Goal: Task Accomplishment & Management: Complete application form

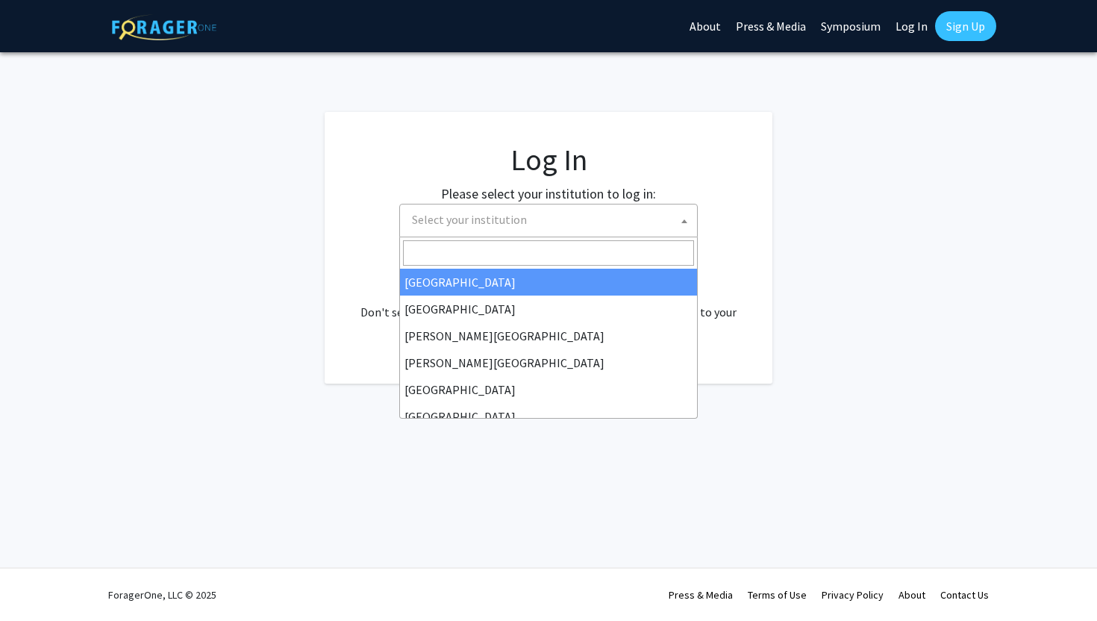
click at [478, 218] on span "Select your institution" at bounding box center [469, 219] width 115 height 15
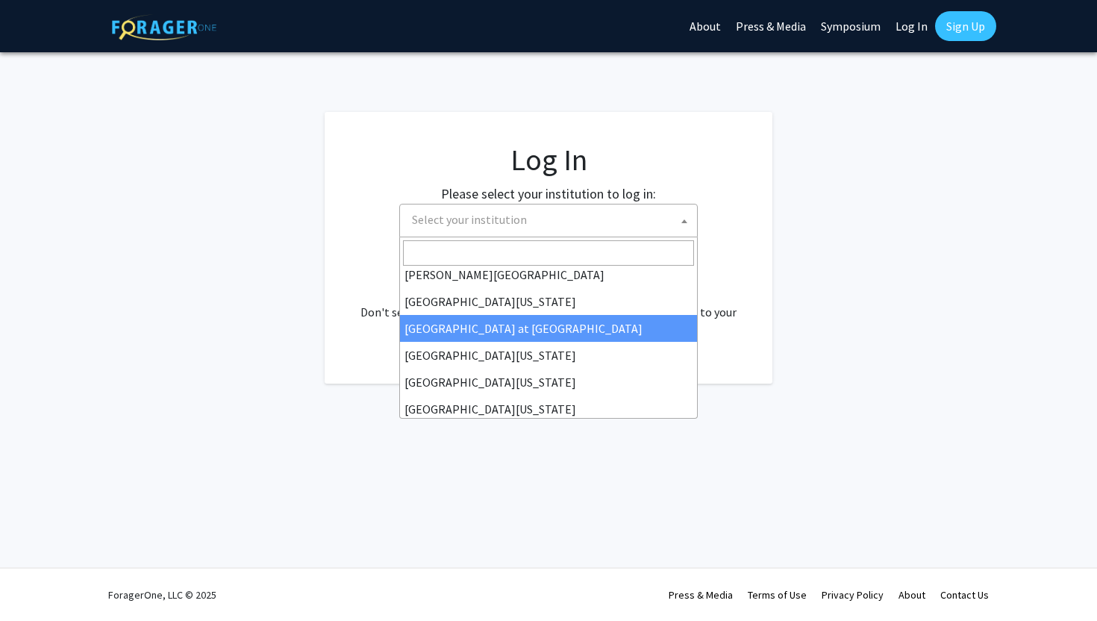
scroll to position [522, 0]
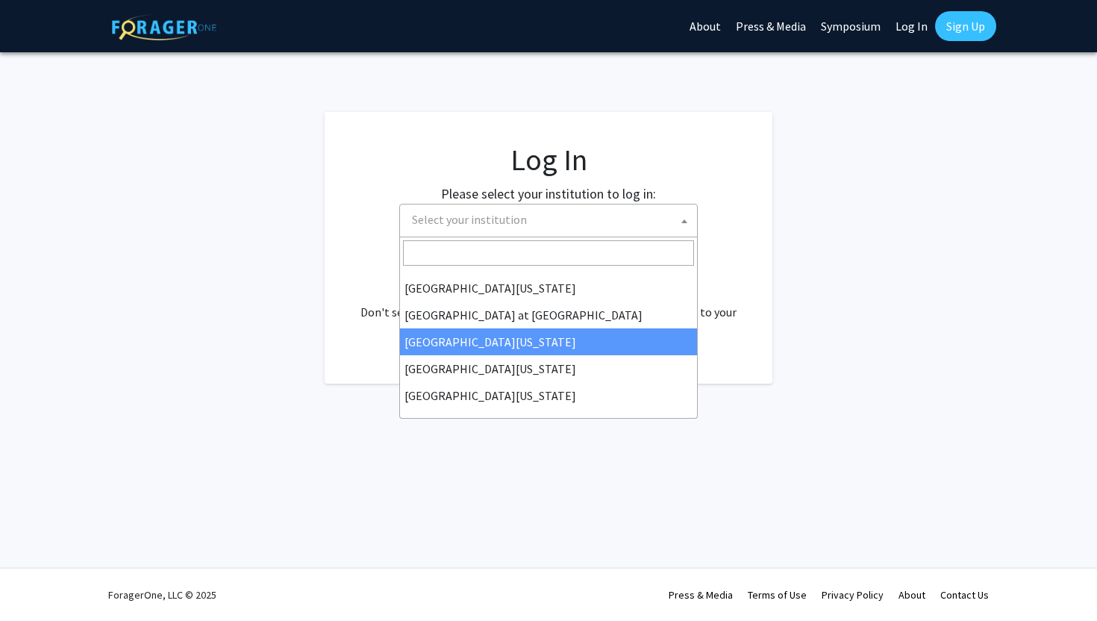
select select "13"
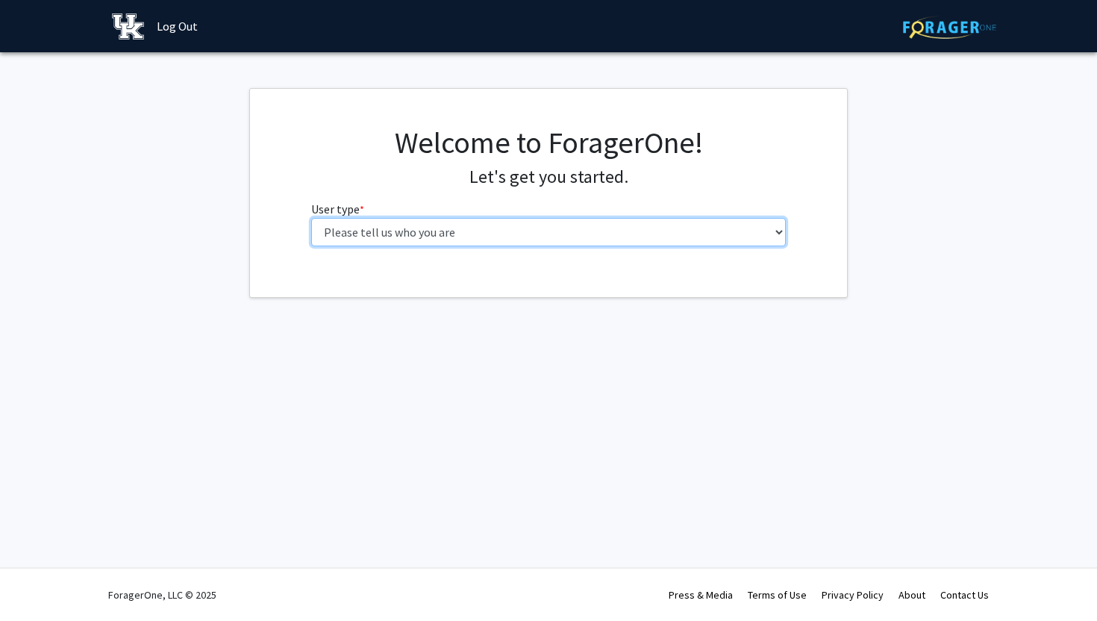
click at [394, 227] on select "Please tell us who you are Undergraduate Student Master's Student Doctoral Cand…" at bounding box center [548, 232] width 475 height 28
select select "1: undergrad"
click at [311, 218] on select "Please tell us who you are Undergraduate Student Master's Student Doctoral Cand…" at bounding box center [548, 232] width 475 height 28
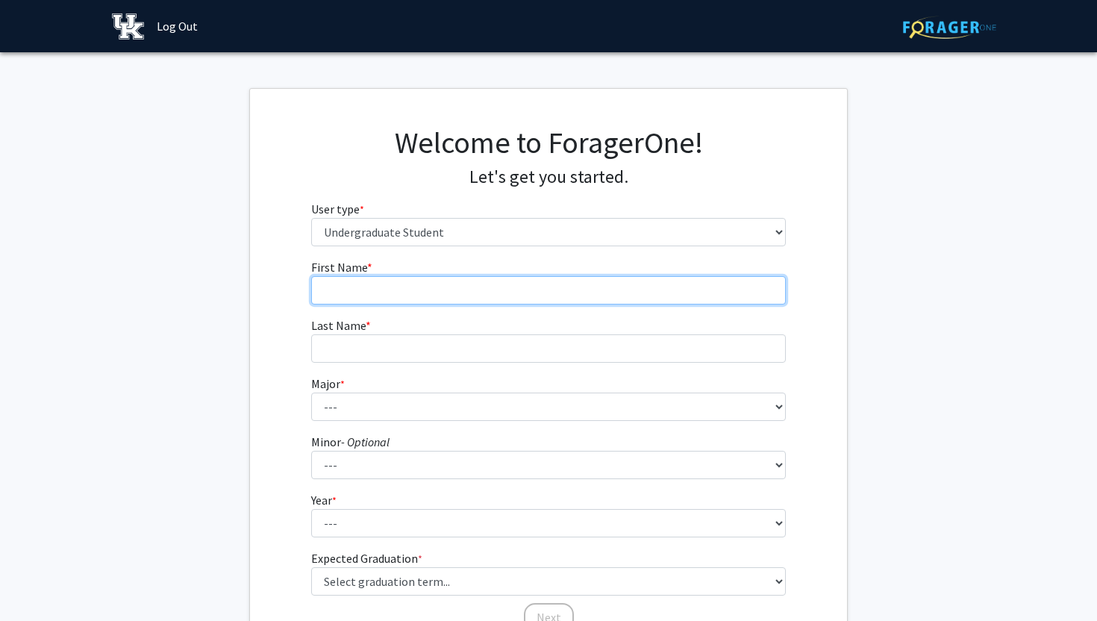
click at [432, 287] on input "First Name * required" at bounding box center [548, 290] width 475 height 28
type input "Olivia"
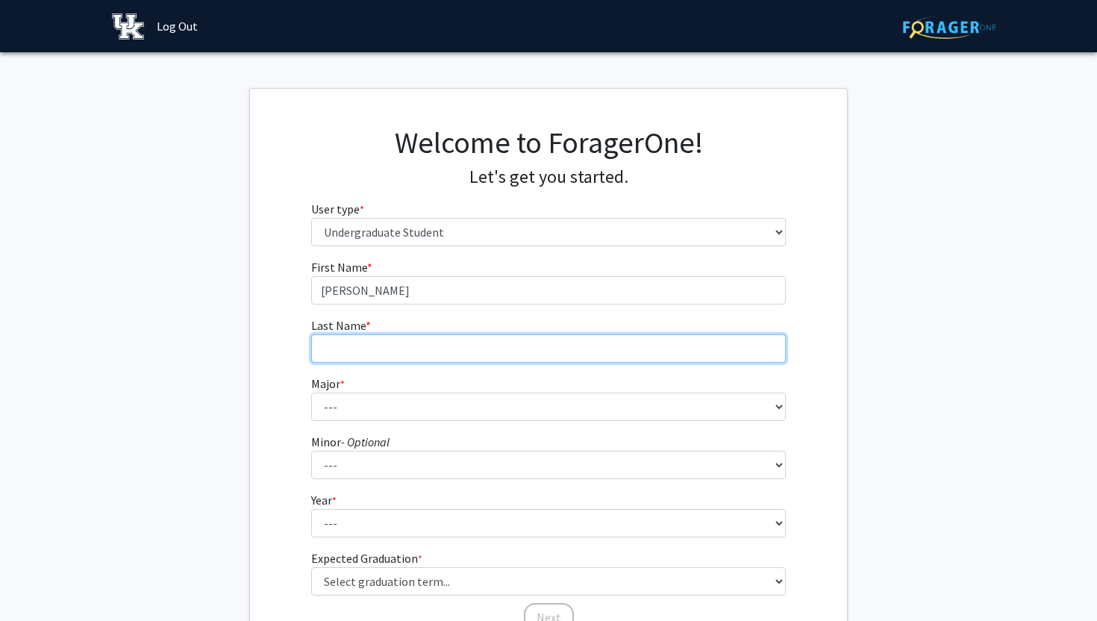
click at [429, 338] on input "Last Name * required" at bounding box center [548, 348] width 475 height 28
type input "Dixon"
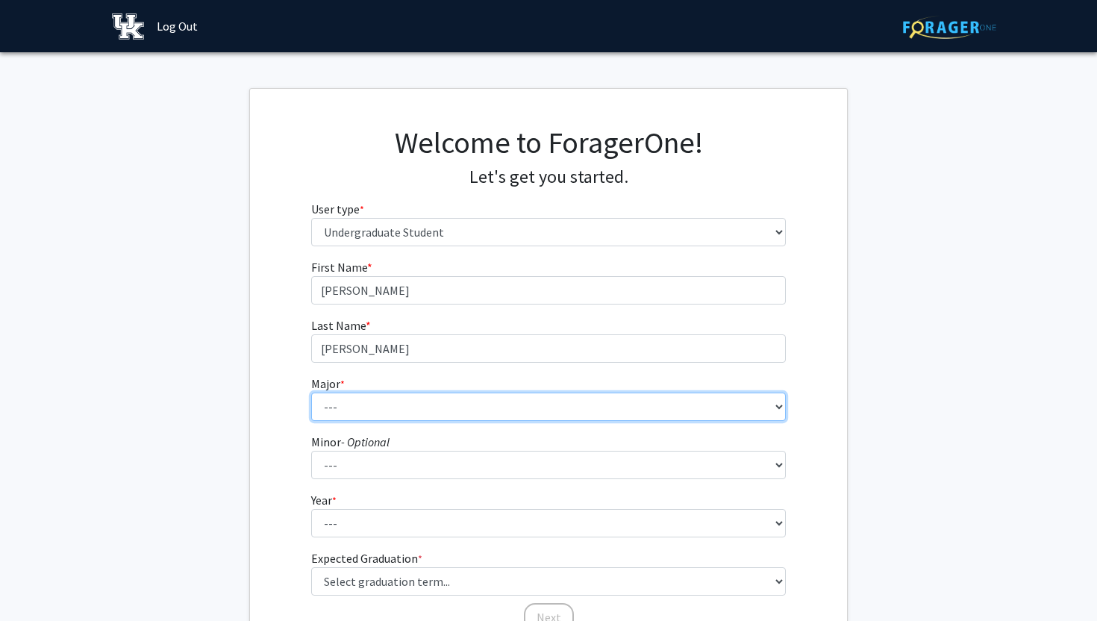
click at [395, 410] on select "--- Accounting Aerospace Engineering African American & Africana Studies Agricu…" at bounding box center [548, 406] width 475 height 28
select select "35: 1494"
click at [311, 392] on select "--- Accounting Aerospace Engineering African American & Africana Studies Agricu…" at bounding box center [548, 406] width 475 height 28
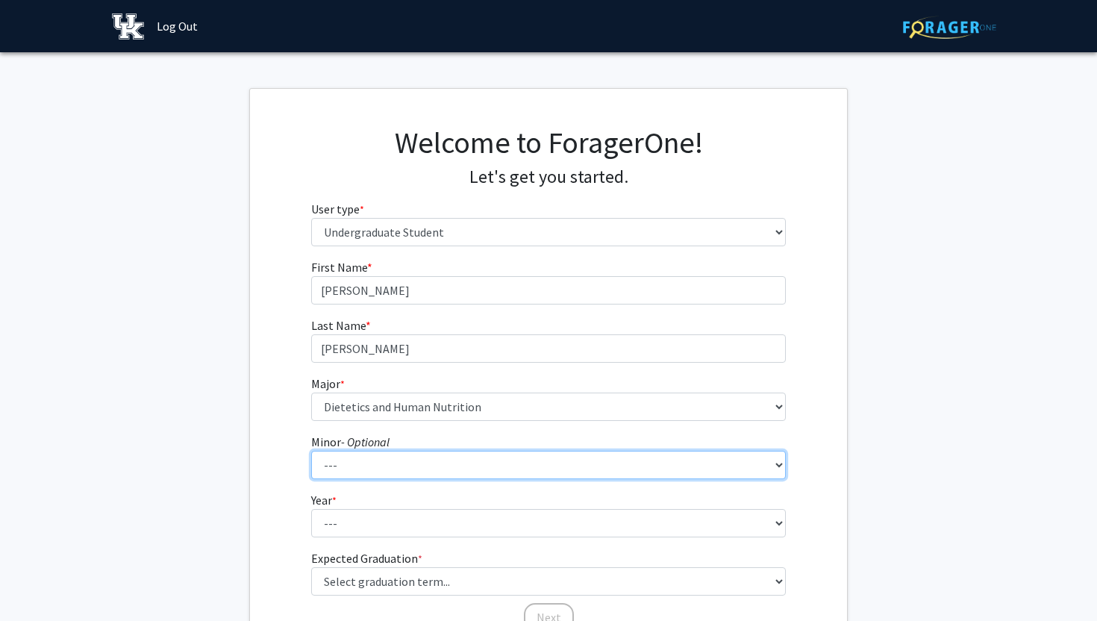
click at [378, 460] on select "--- African American & Africana Studies Agricultural Economics American Studies…" at bounding box center [548, 465] width 475 height 28
click at [311, 451] on select "--- African American & Africana Studies Agricultural Economics American Studies…" at bounding box center [548, 465] width 475 height 28
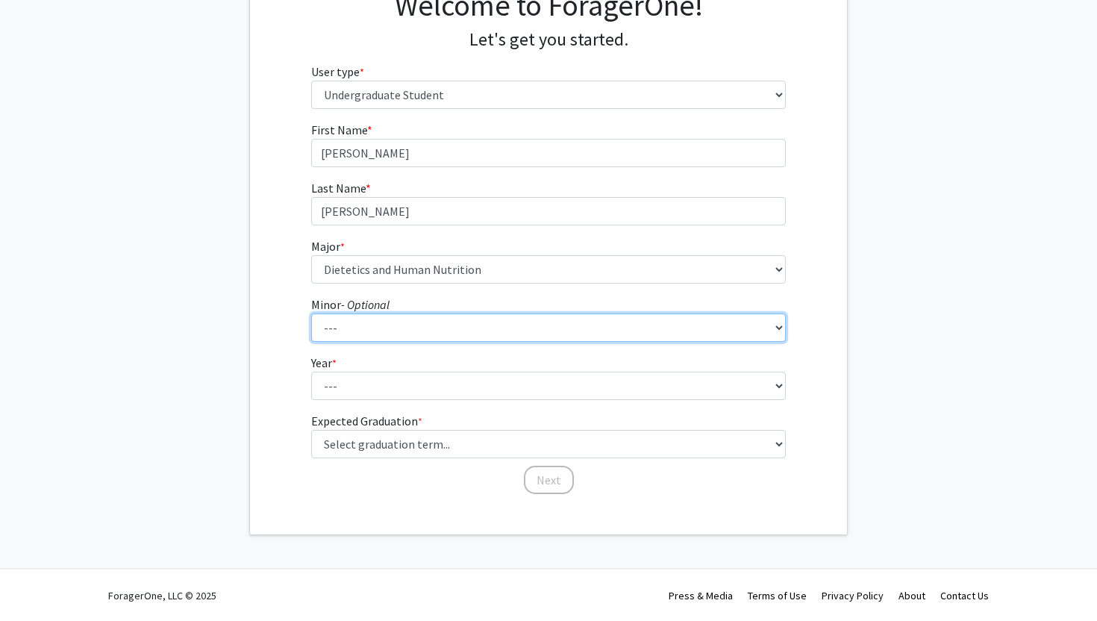
scroll to position [138, 0]
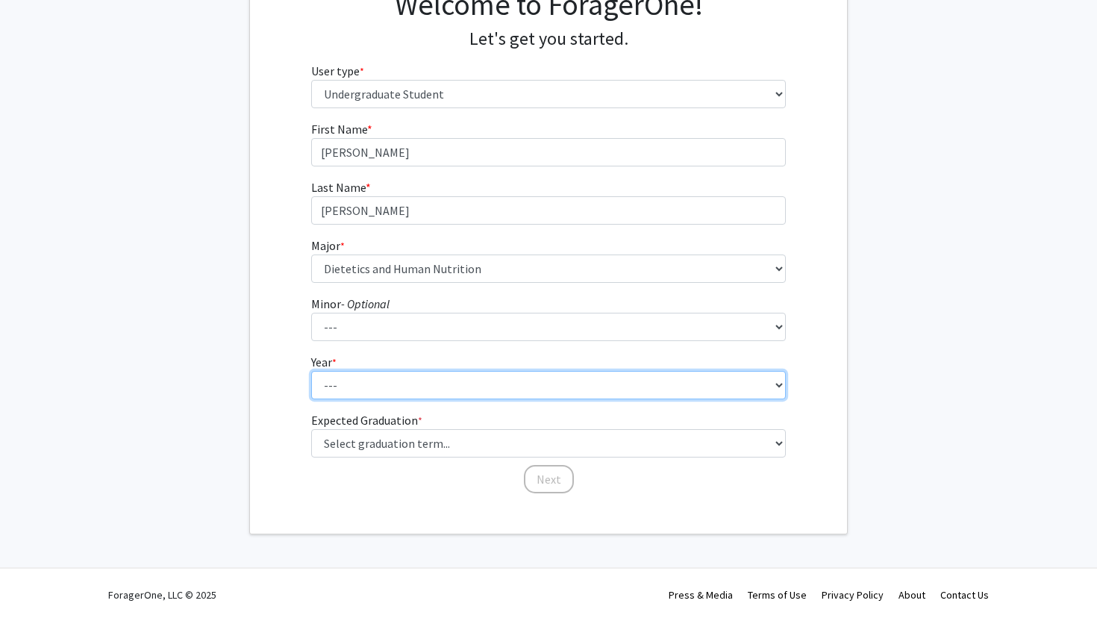
click at [351, 383] on select "--- First-year Sophomore Junior Senior Postbaccalaureate Certificate" at bounding box center [548, 385] width 475 height 28
select select "4: senior"
click at [311, 371] on select "--- First-year Sophomore Junior Senior Postbaccalaureate Certificate" at bounding box center [548, 385] width 475 height 28
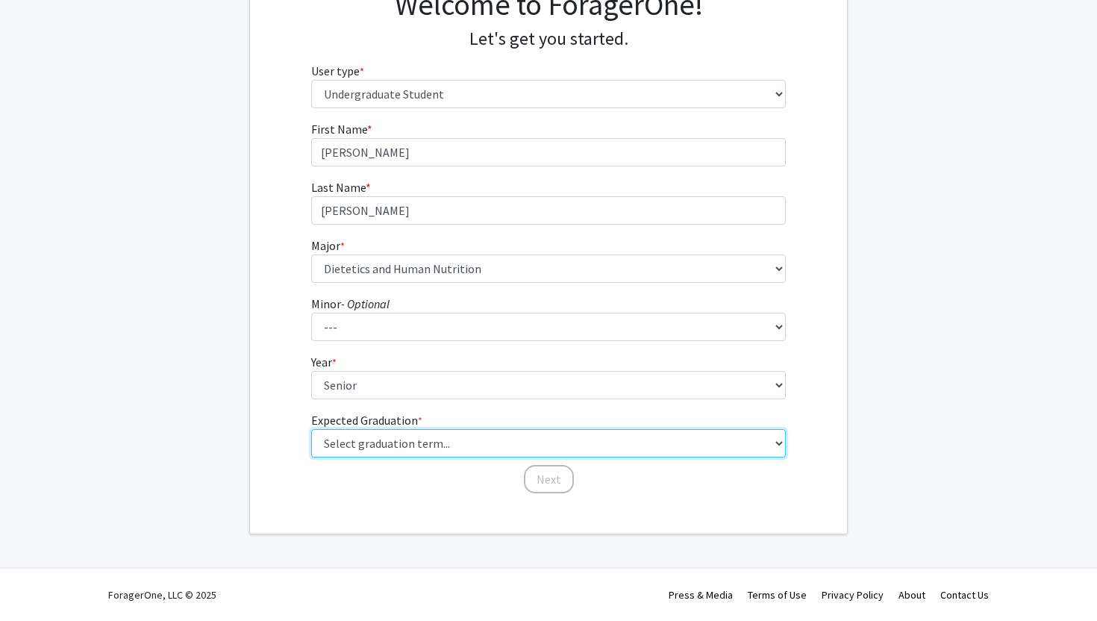
click at [375, 441] on select "Select graduation term... Spring 2025 Summer 2025 Fall 2025 Winter 2025 Spring …" at bounding box center [548, 443] width 475 height 28
click at [311, 429] on select "Select graduation term... Spring 2025 Summer 2025 Fall 2025 Winter 2025 Spring …" at bounding box center [548, 443] width 475 height 28
click at [365, 448] on select "Select graduation term... Spring 2025 Summer 2025 Fall 2025 Winter 2025 Spring …" at bounding box center [548, 443] width 475 height 28
select select "5: spring_2026"
click at [311, 429] on select "Select graduation term... Spring 2025 Summer 2025 Fall 2025 Winter 2025 Spring …" at bounding box center [548, 443] width 475 height 28
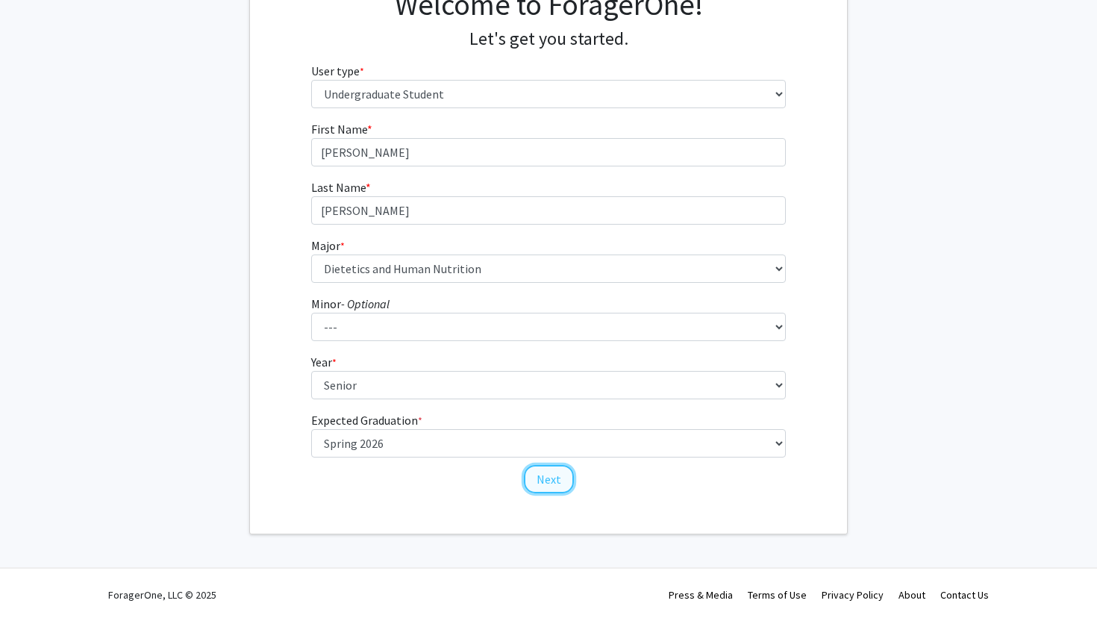
click at [556, 483] on button "Next" at bounding box center [549, 479] width 50 height 28
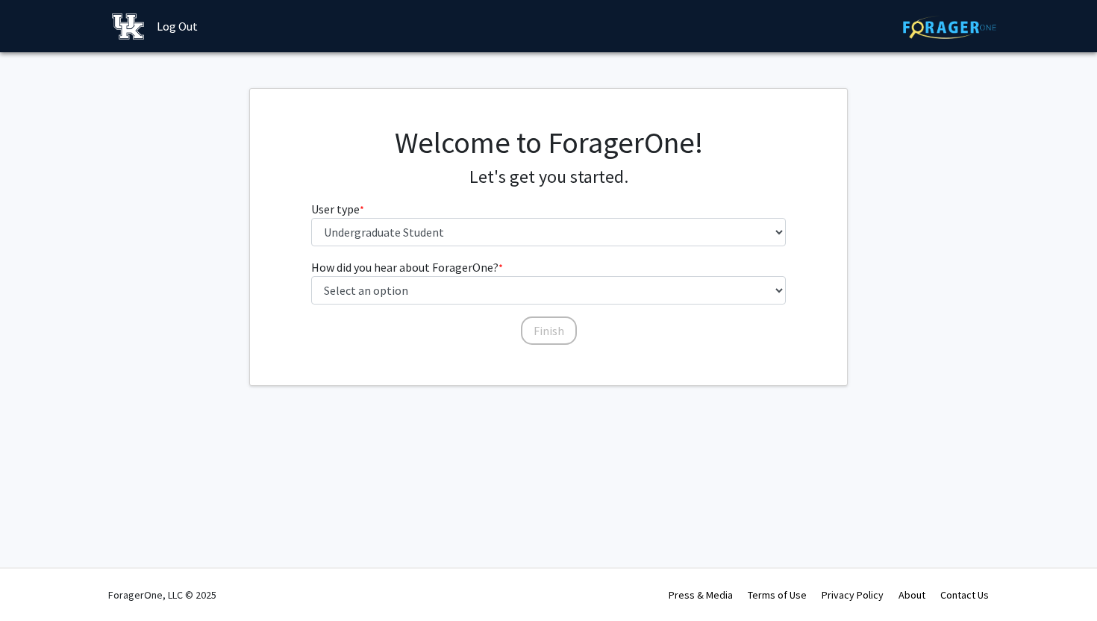
scroll to position [0, 0]
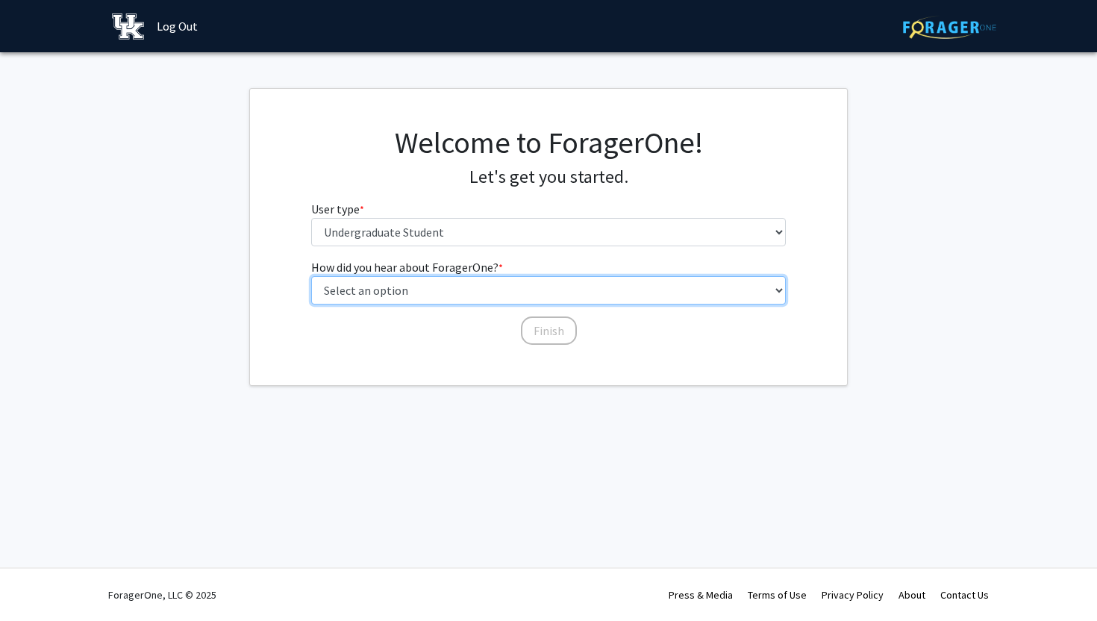
click at [366, 289] on select "Select an option Peer/student recommendation Faculty/staff recommendation Unive…" at bounding box center [548, 290] width 475 height 28
select select "2: faculty_recommendation"
click at [311, 276] on select "Select an option Peer/student recommendation Faculty/staff recommendation Unive…" at bounding box center [548, 290] width 475 height 28
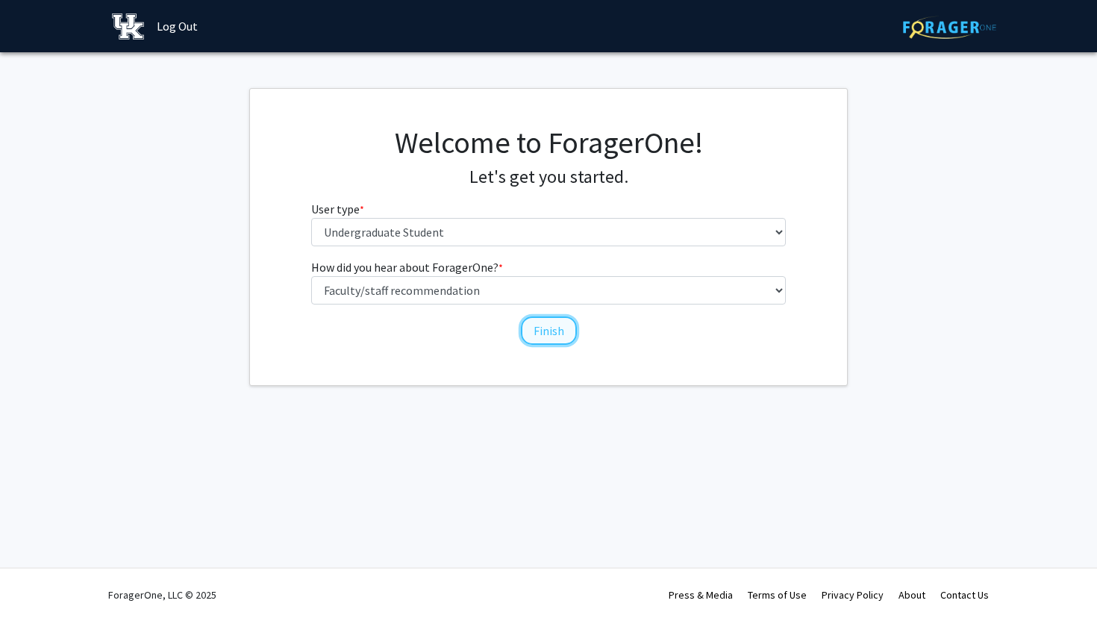
click at [551, 333] on button "Finish" at bounding box center [549, 330] width 56 height 28
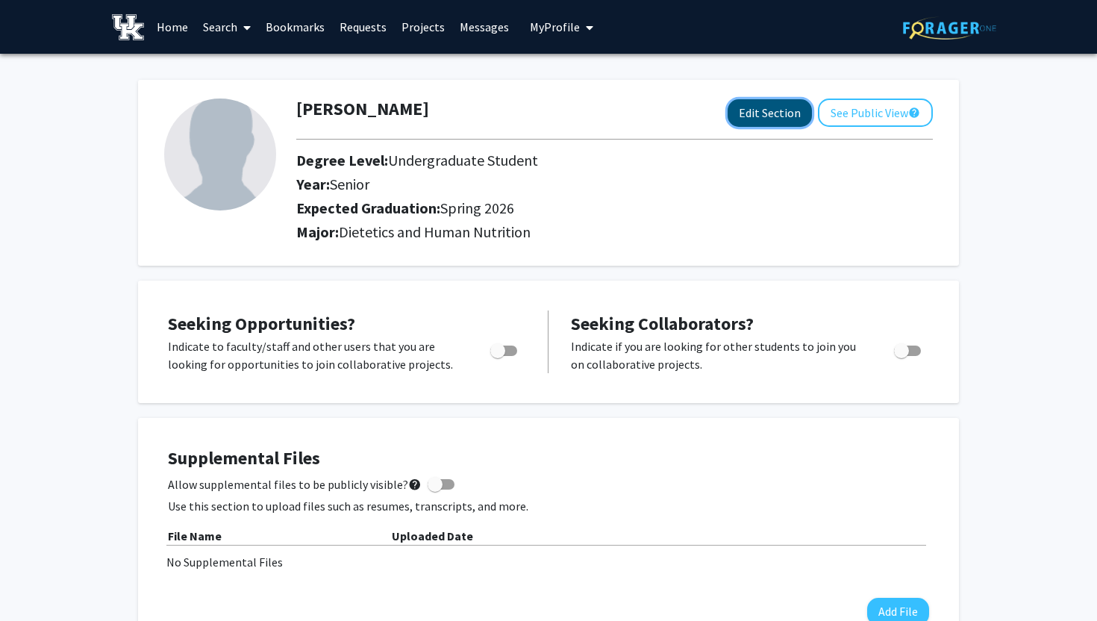
click at [756, 110] on button "Edit Section" at bounding box center [769, 113] width 84 height 28
select select "senior"
select select "33: spring_2026"
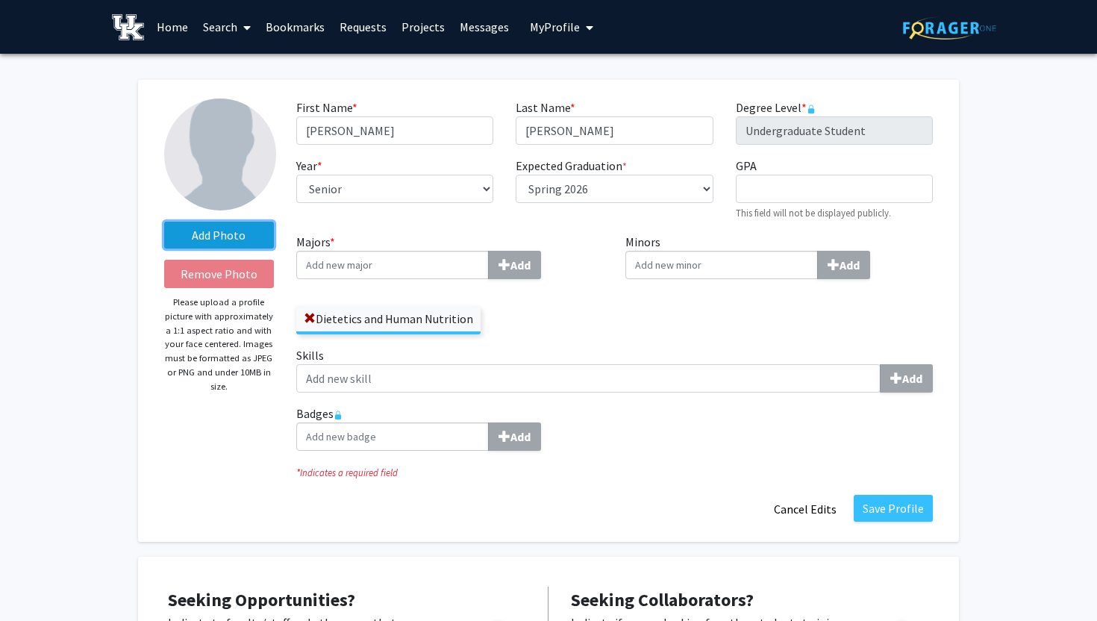
click at [216, 235] on label "Add Photo" at bounding box center [219, 235] width 110 height 27
click at [0, 0] on input "Add Photo" at bounding box center [0, 0] width 0 height 0
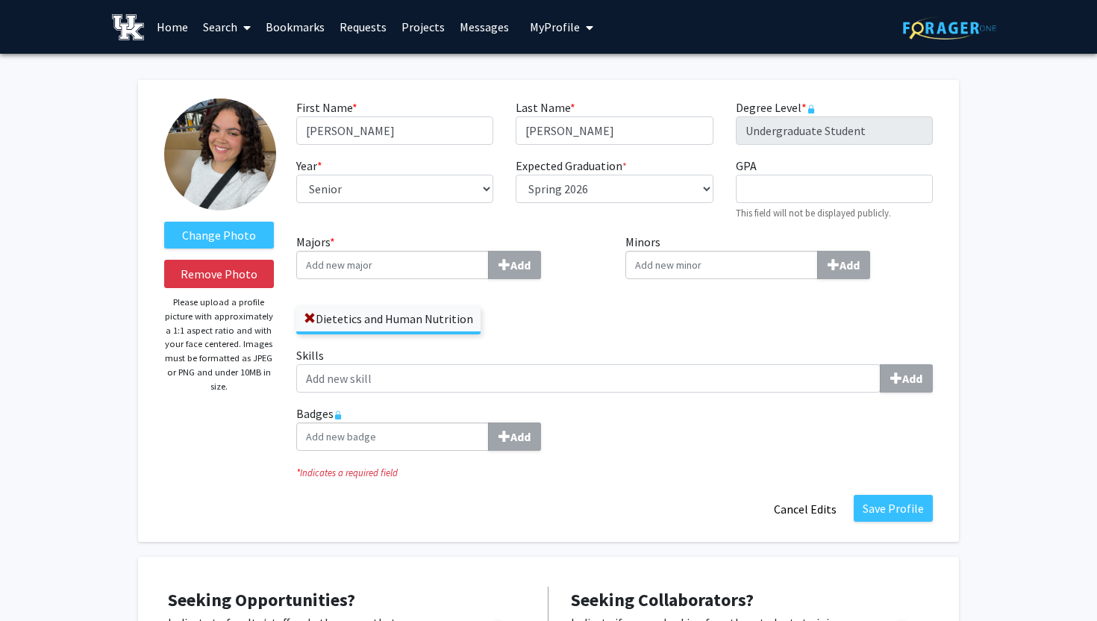
click at [242, 153] on img at bounding box center [220, 154] width 112 height 112
click at [238, 20] on span at bounding box center [243, 27] width 13 height 52
click at [521, 333] on div "Dietetics and Human Nutrition" at bounding box center [449, 312] width 307 height 43
click at [901, 510] on button "Save Profile" at bounding box center [892, 508] width 79 height 27
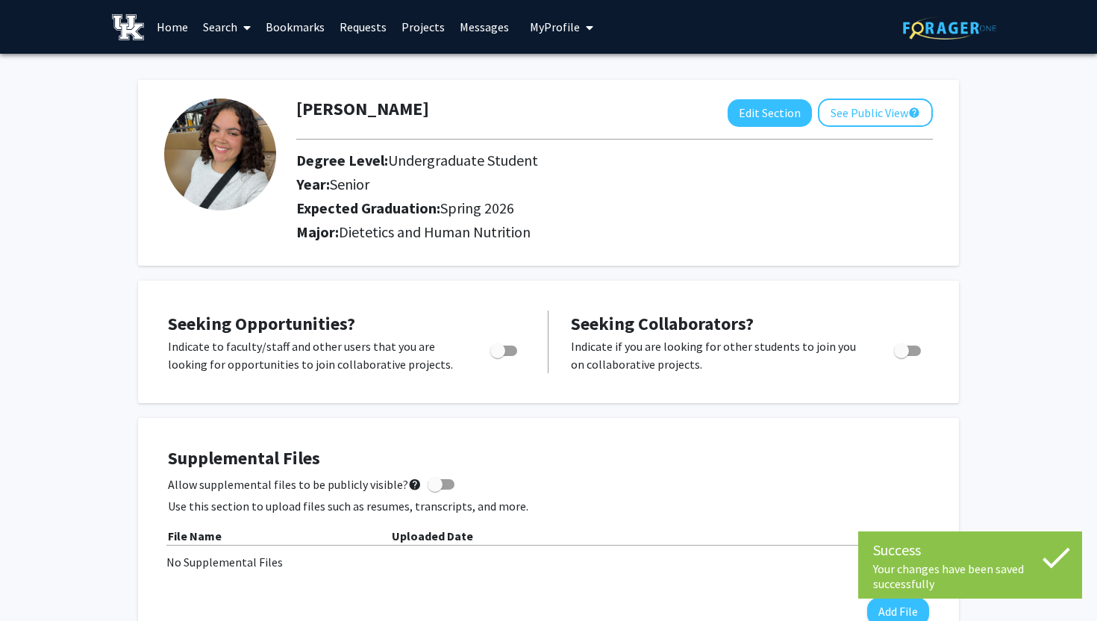
click at [224, 18] on link "Search" at bounding box center [226, 27] width 63 height 52
click at [236, 90] on span "Students" at bounding box center [240, 99] width 91 height 30
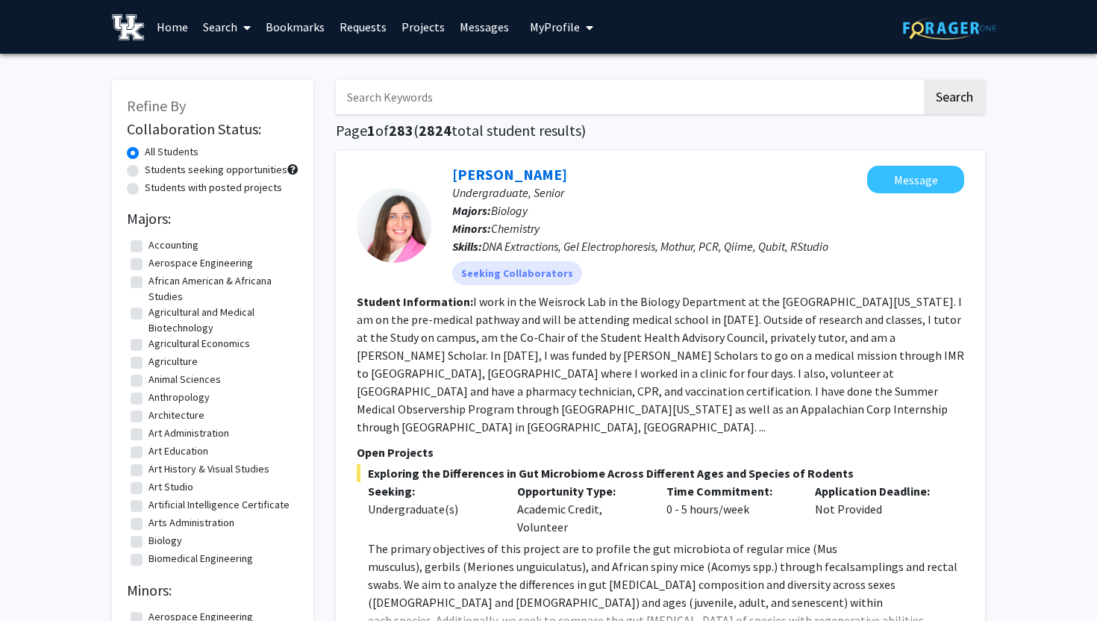
click at [533, 28] on span "My Profile" at bounding box center [555, 26] width 50 height 15
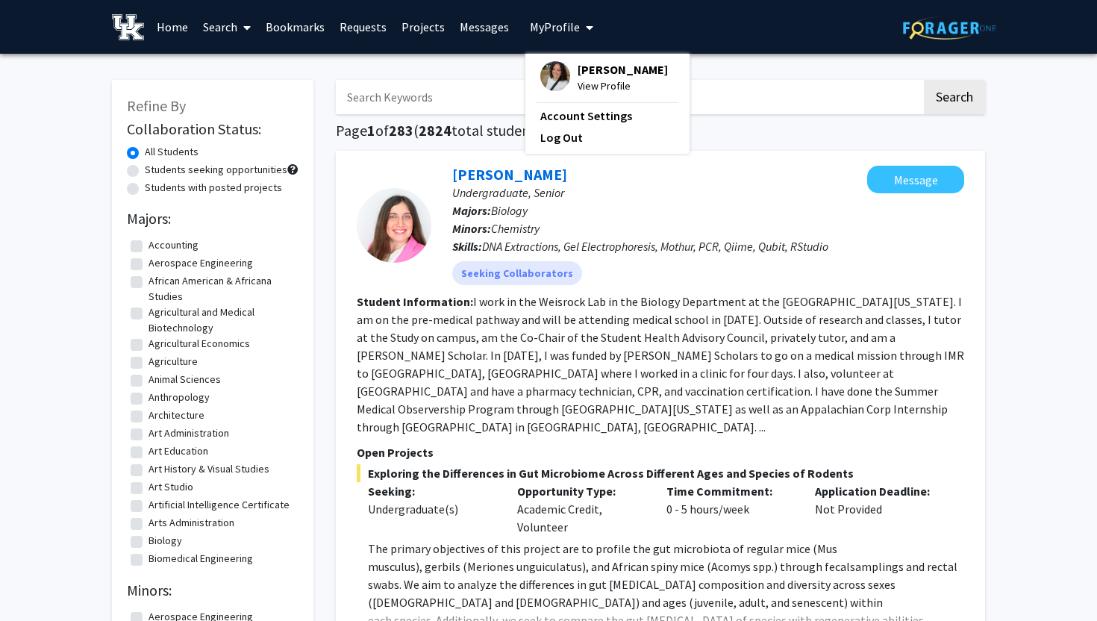
click at [545, 76] on img at bounding box center [555, 76] width 30 height 30
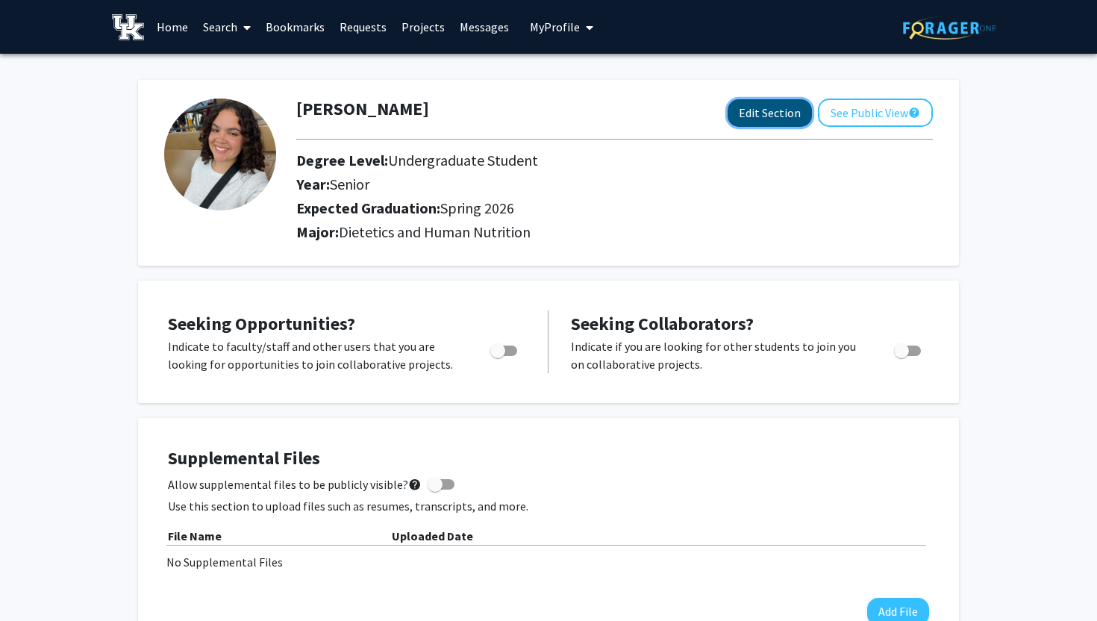
click at [777, 105] on button "Edit Section" at bounding box center [769, 113] width 84 height 28
select select "senior"
select select "33: spring_2026"
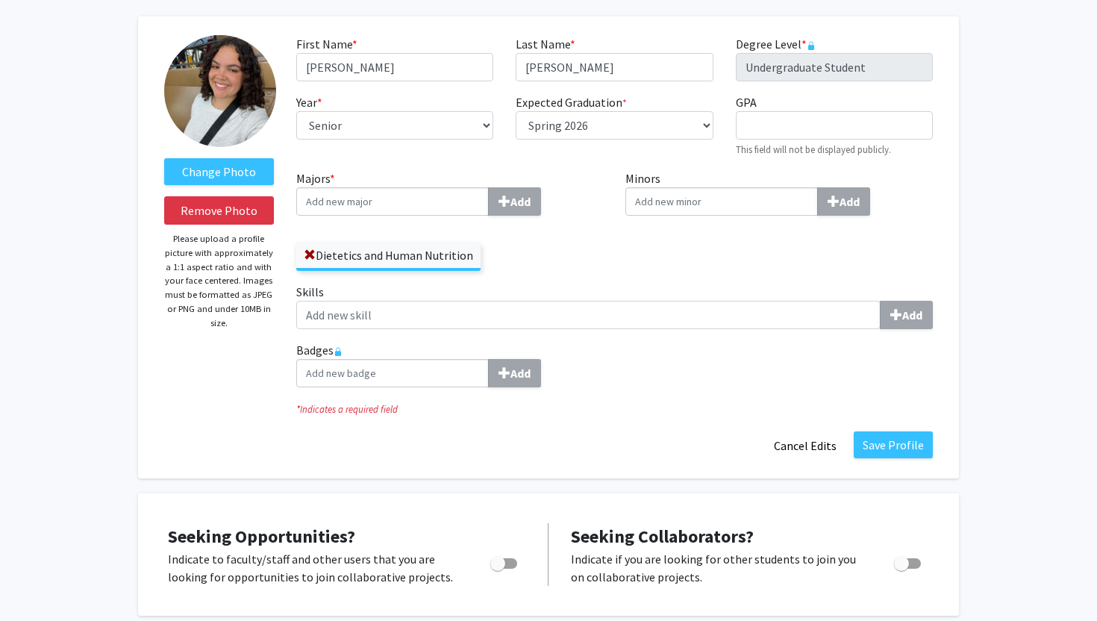
scroll to position [66, 0]
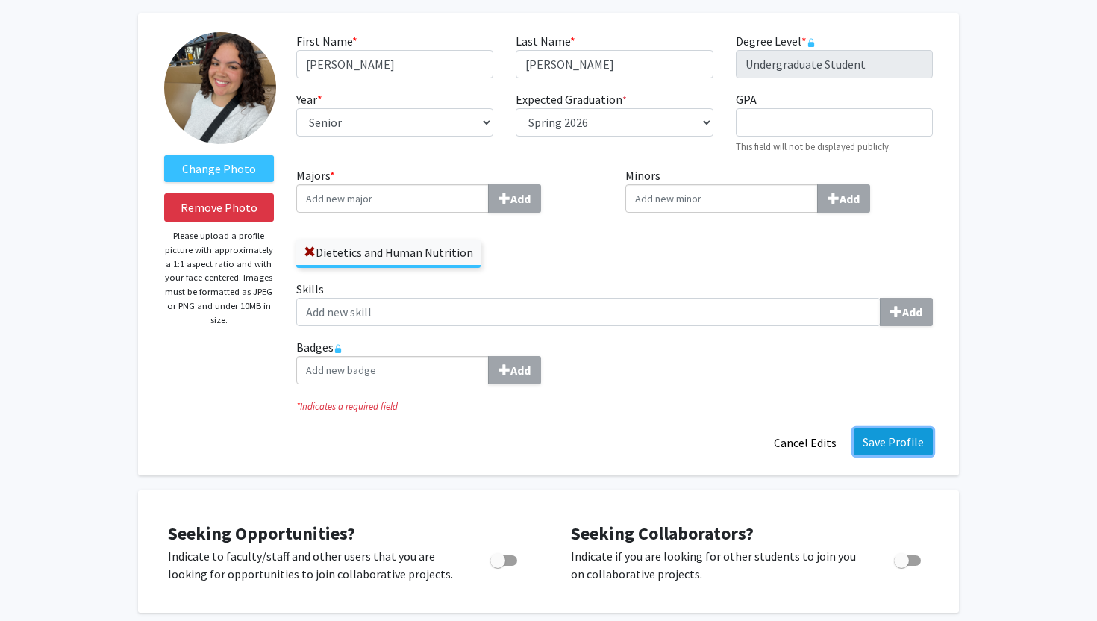
click at [874, 439] on button "Save Profile" at bounding box center [892, 441] width 79 height 27
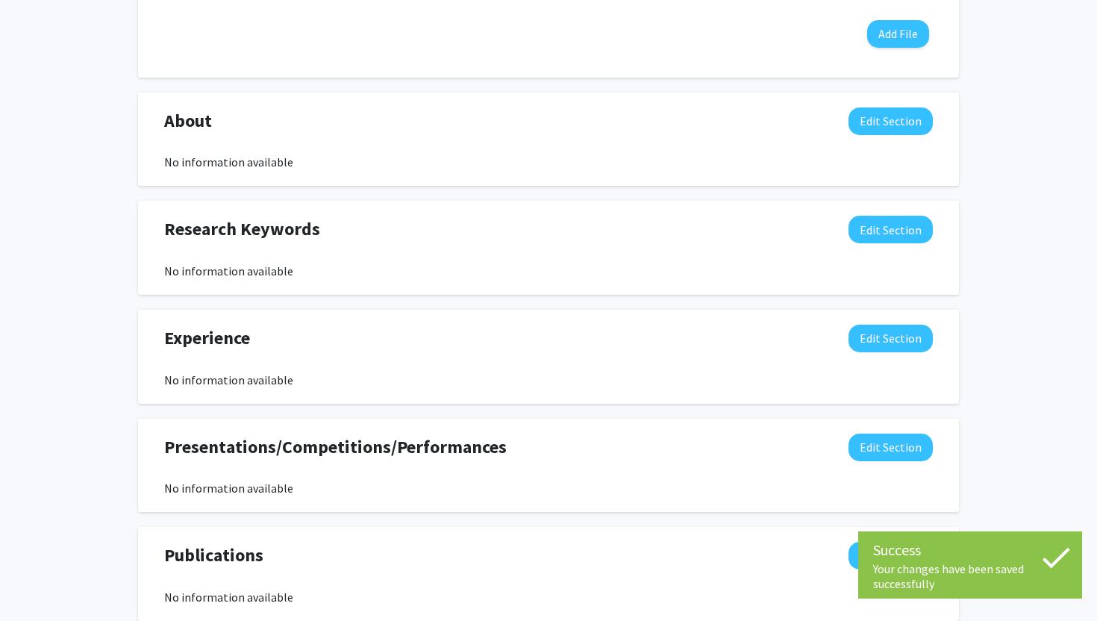
scroll to position [599, 0]
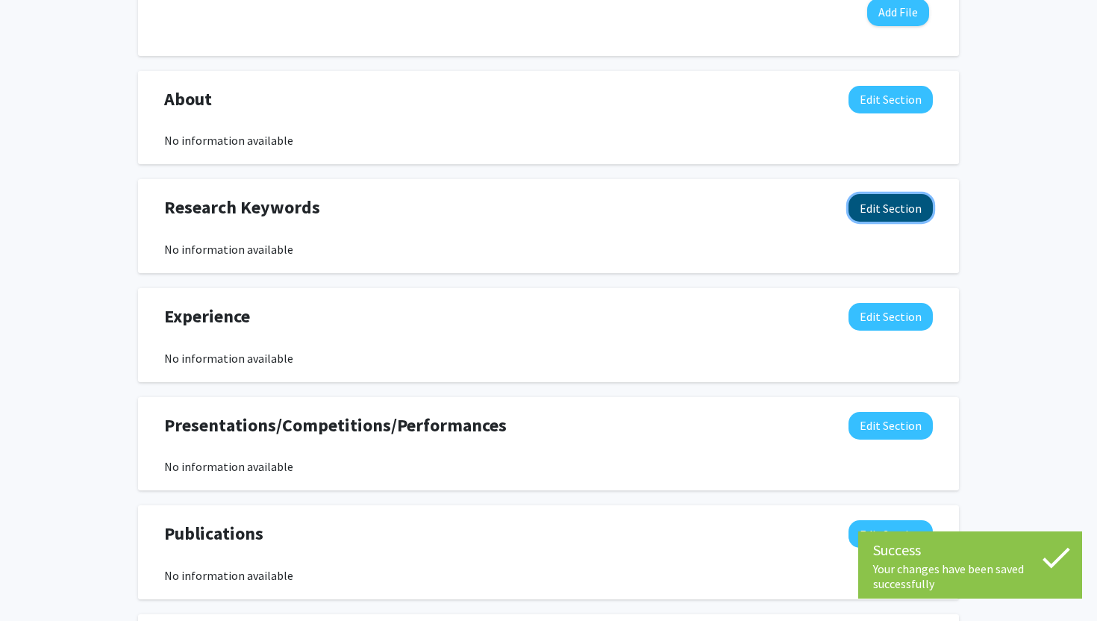
click at [876, 202] on button "Edit Section" at bounding box center [890, 208] width 84 height 28
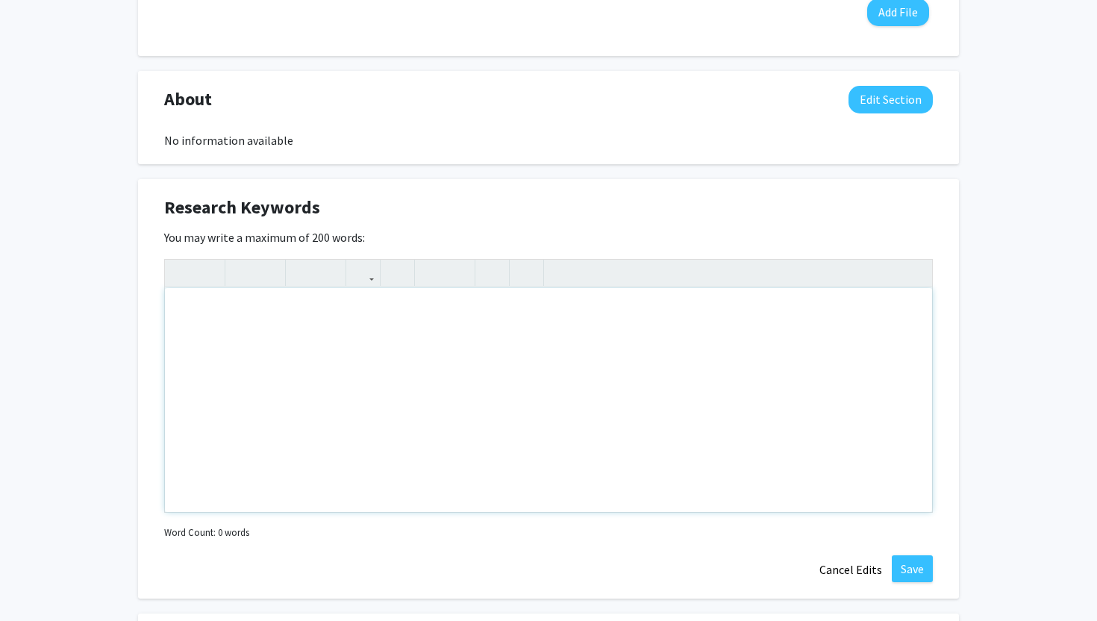
click at [335, 384] on div "Note to users with screen readers: Please deactivate our accessibility plugin f…" at bounding box center [548, 400] width 767 height 224
type textarea "Food insecurity, DASH diet, nutrition, low income, women, BIPOC, food deserts"
click at [918, 559] on button "Save" at bounding box center [911, 568] width 41 height 27
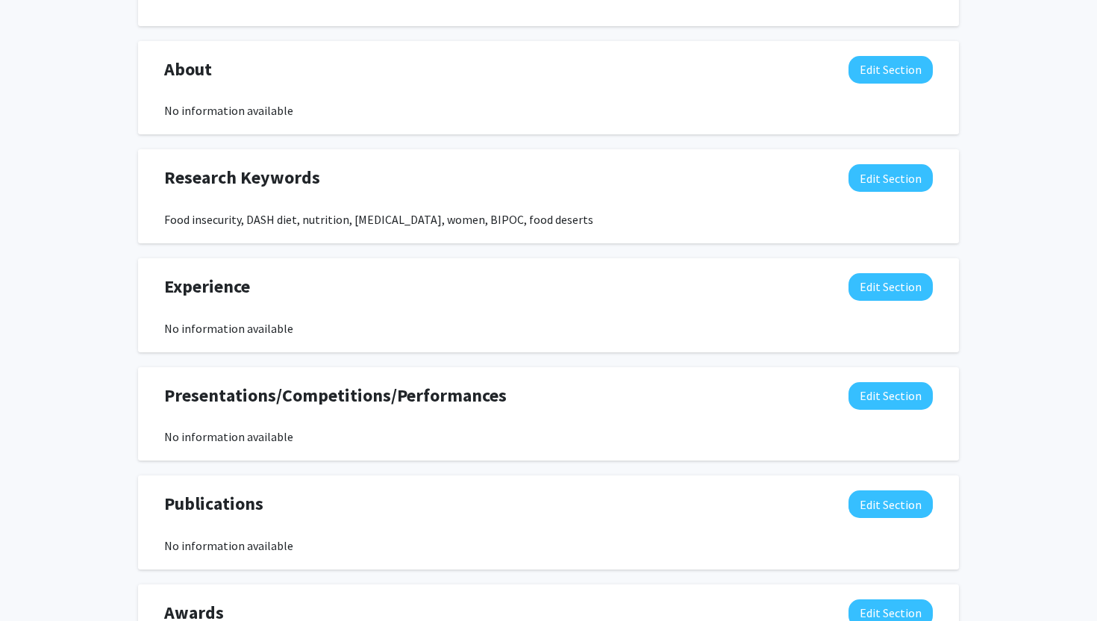
scroll to position [515, 0]
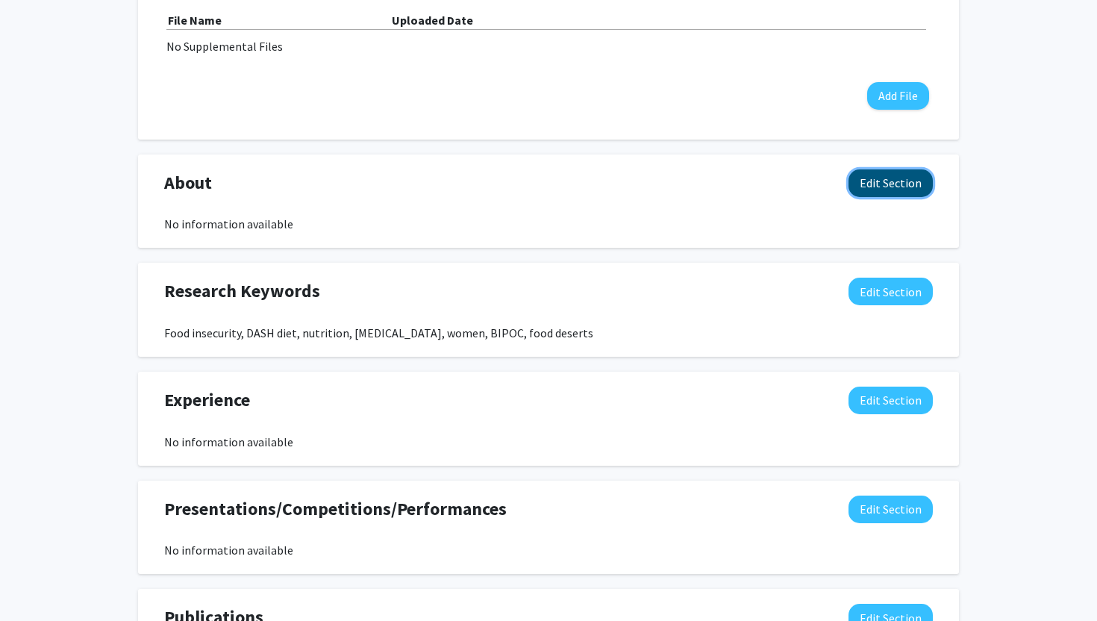
click at [895, 177] on button "Edit Section" at bounding box center [890, 183] width 84 height 28
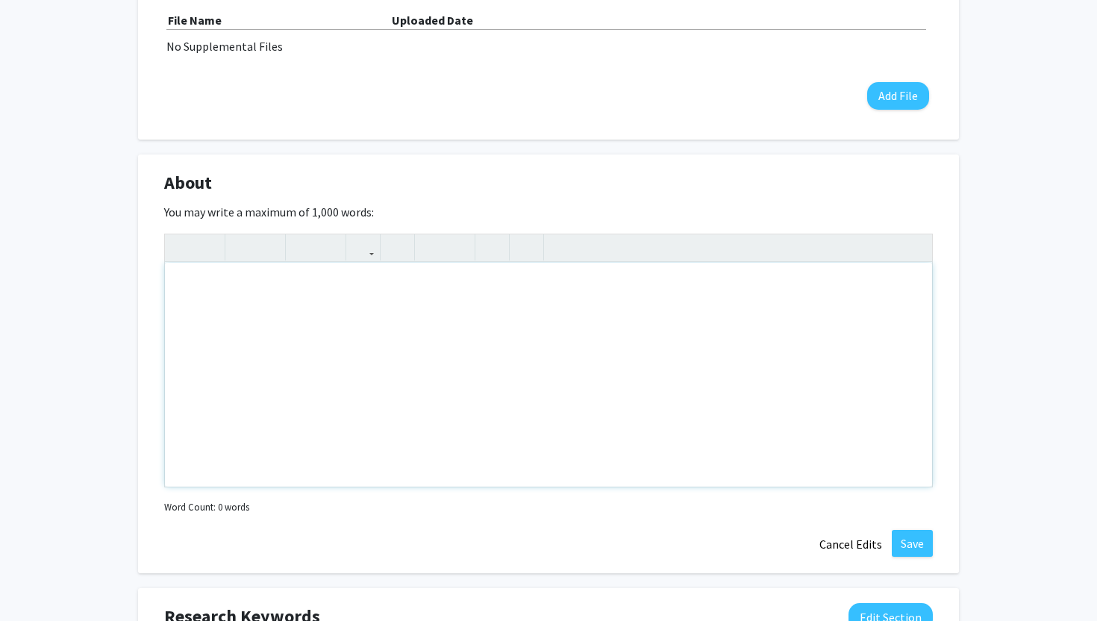
click at [363, 359] on div "Note to users with screen readers: Please deactivate our accessibility plugin f…" at bounding box center [548, 375] width 767 height 224
paste div "Note to users with screen readers: Please deactivate our accessibility plugin f…"
type textarea "<p>As a senior undergraduate student at the University of Kentucky, I am pursui…"
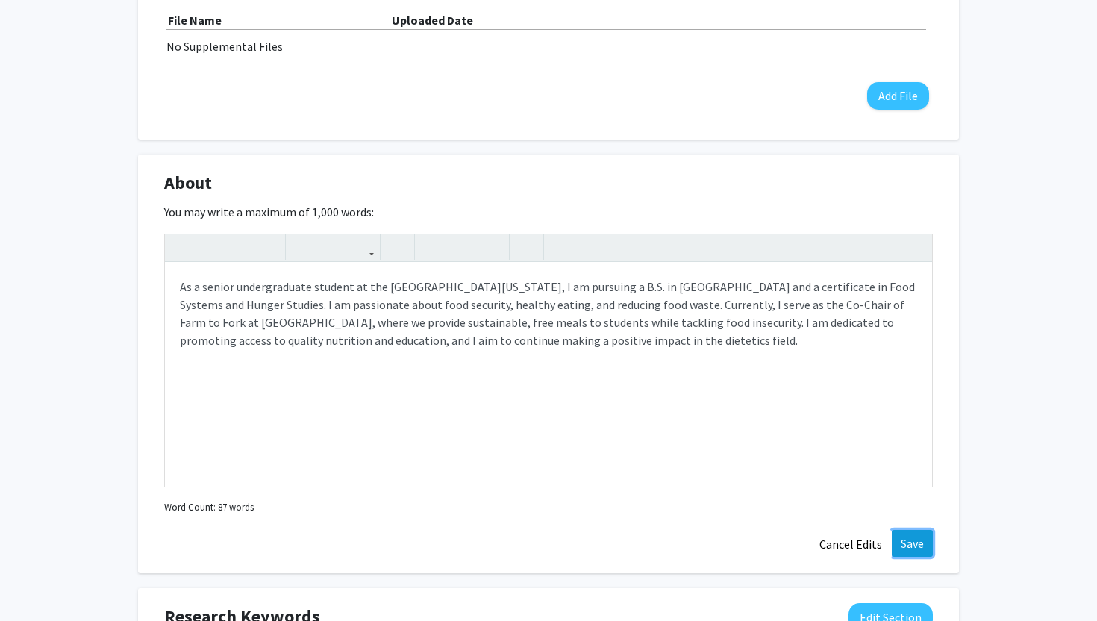
click at [920, 539] on button "Save" at bounding box center [911, 543] width 41 height 27
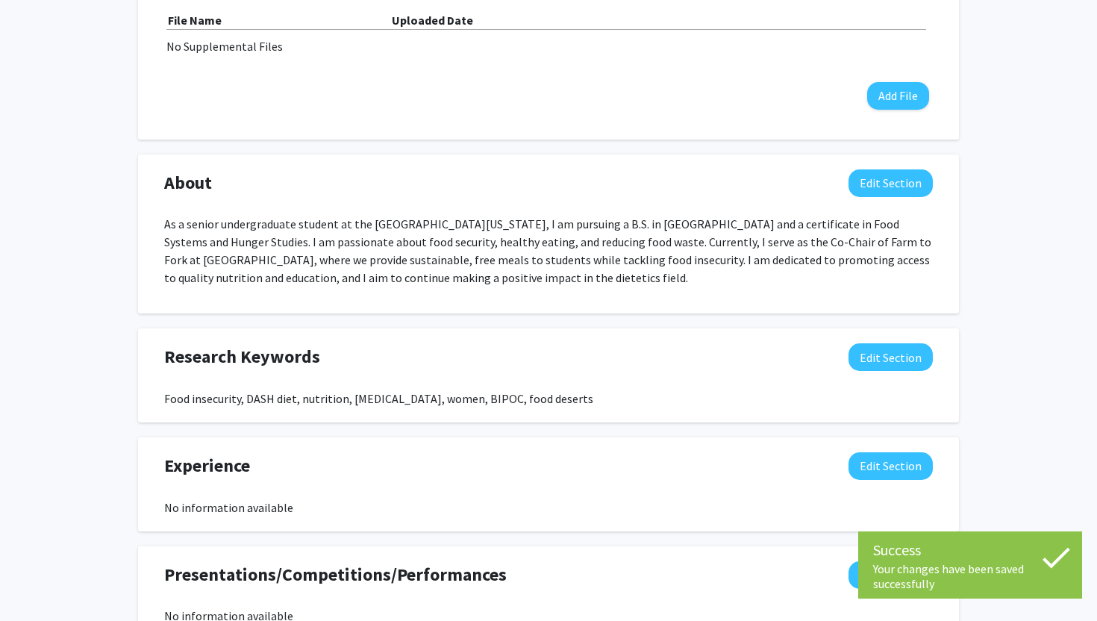
scroll to position [0, 0]
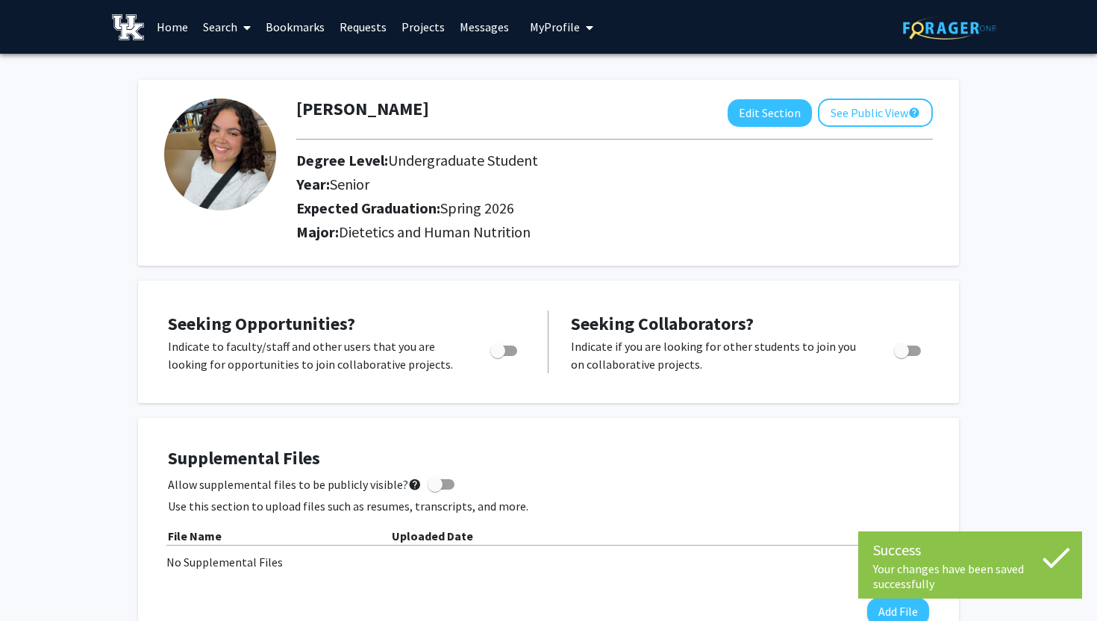
click at [221, 20] on link "Search" at bounding box center [226, 27] width 63 height 52
click at [232, 92] on span "Students" at bounding box center [240, 99] width 91 height 30
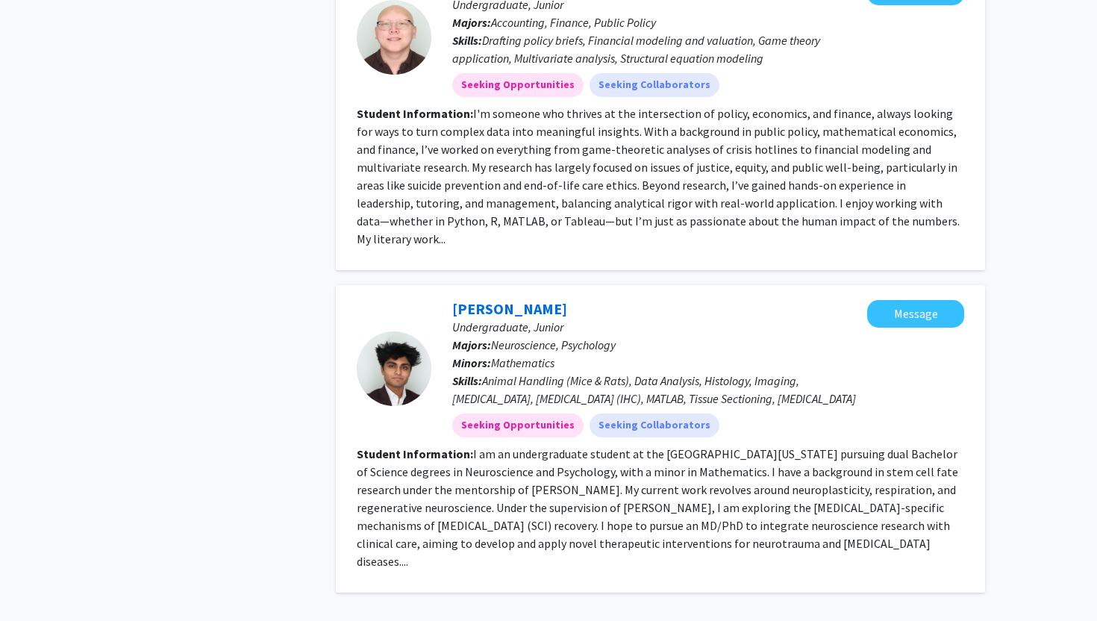
scroll to position [3180, 0]
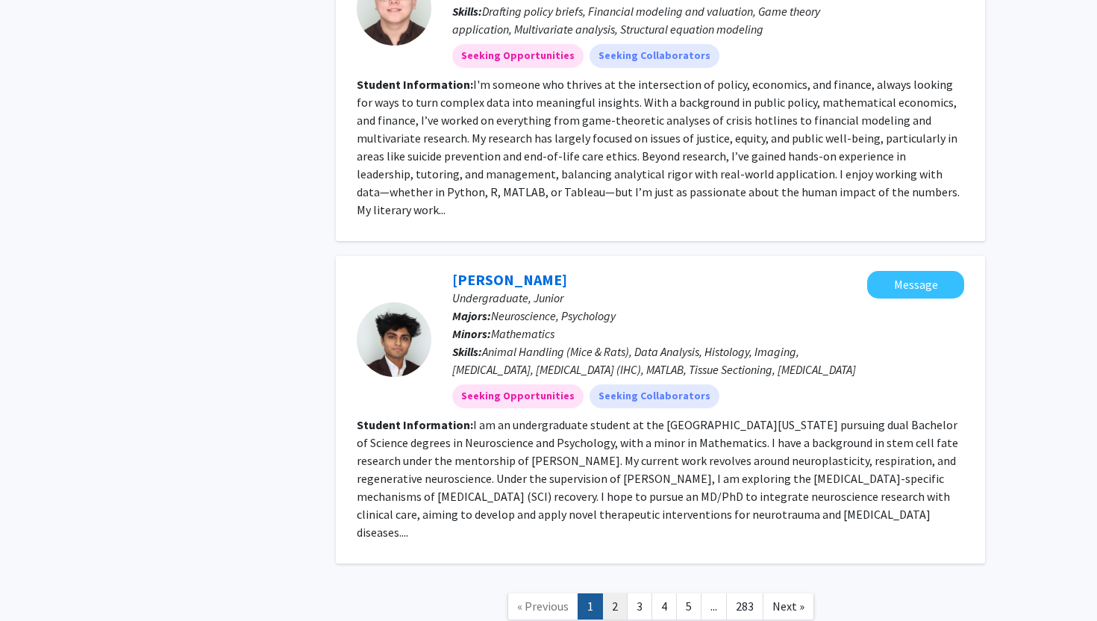
click at [620, 593] on link "2" at bounding box center [614, 606] width 25 height 26
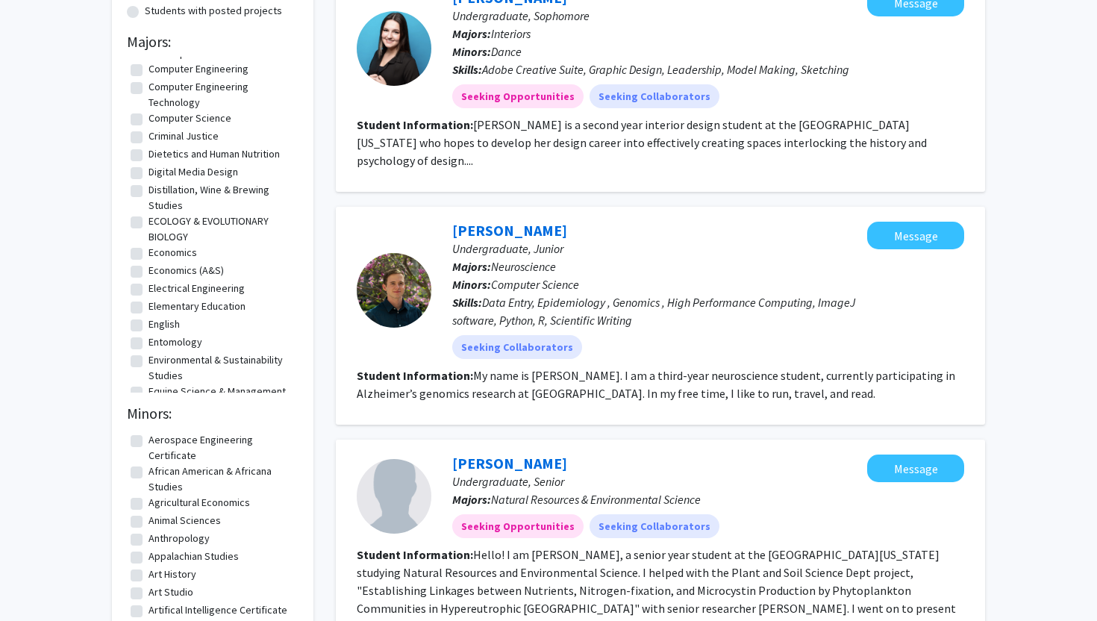
scroll to position [601, 0]
click at [148, 155] on label "Dietetics and Human Nutrition" at bounding box center [213, 153] width 131 height 16
click at [148, 154] on input "Dietetics and Human Nutrition" at bounding box center [153, 150] width 10 height 10
checkbox input "true"
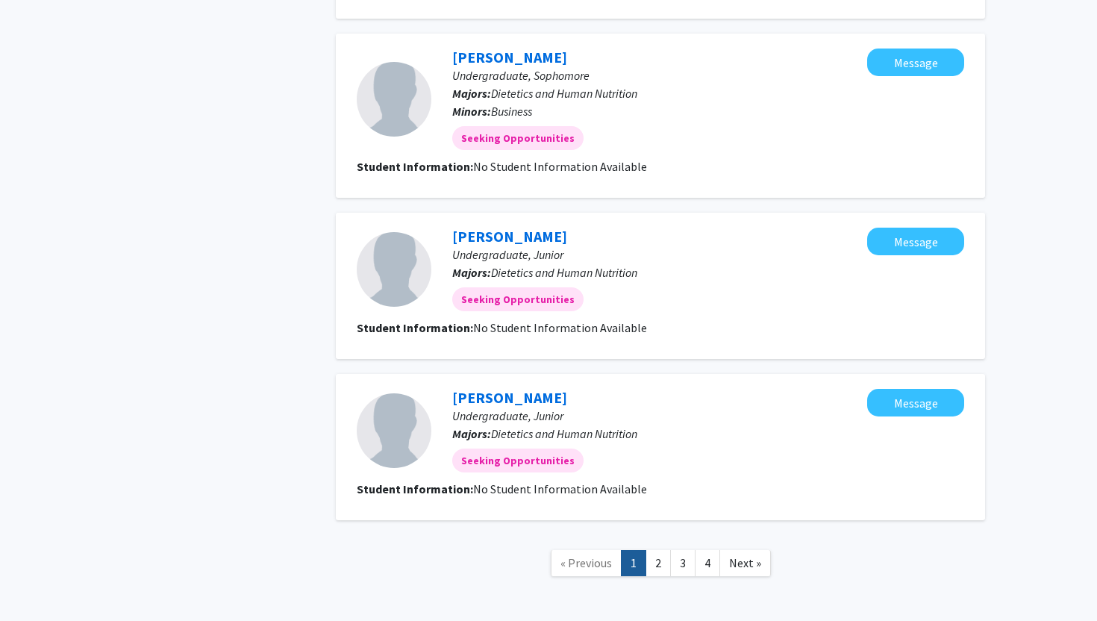
scroll to position [1560, 0]
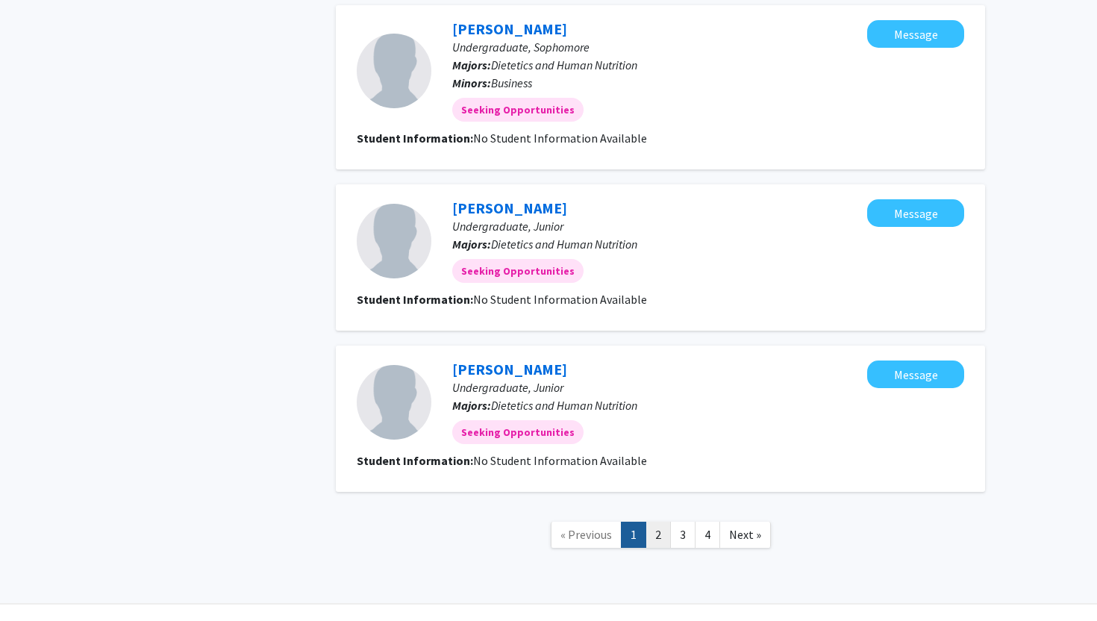
click at [660, 521] on link "2" at bounding box center [657, 534] width 25 height 26
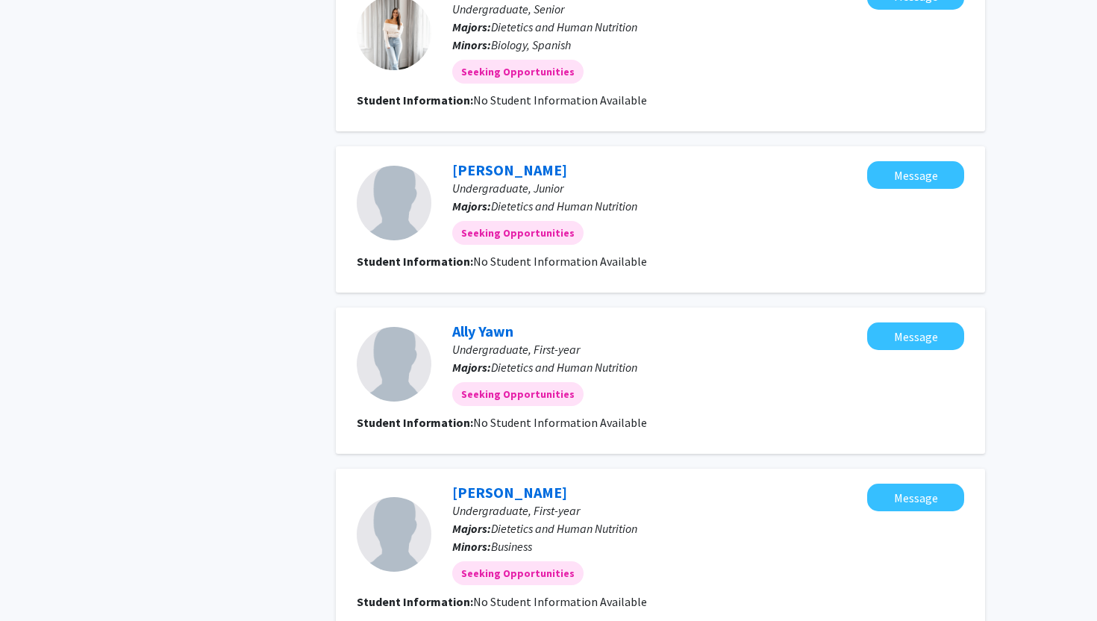
scroll to position [1327, 0]
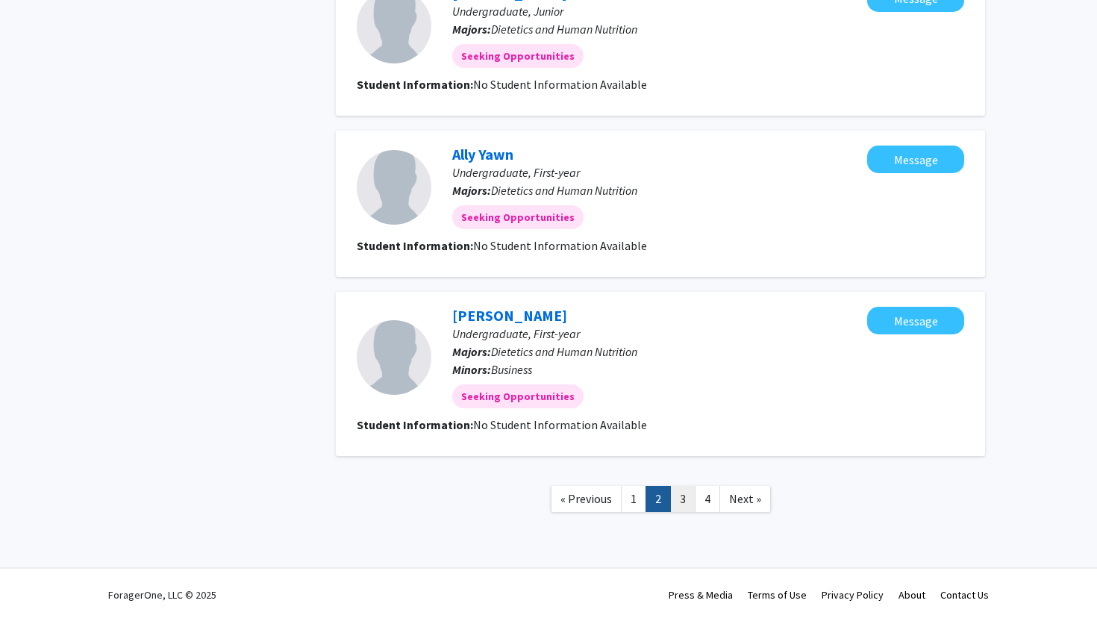
click at [684, 494] on link "3" at bounding box center [682, 499] width 25 height 26
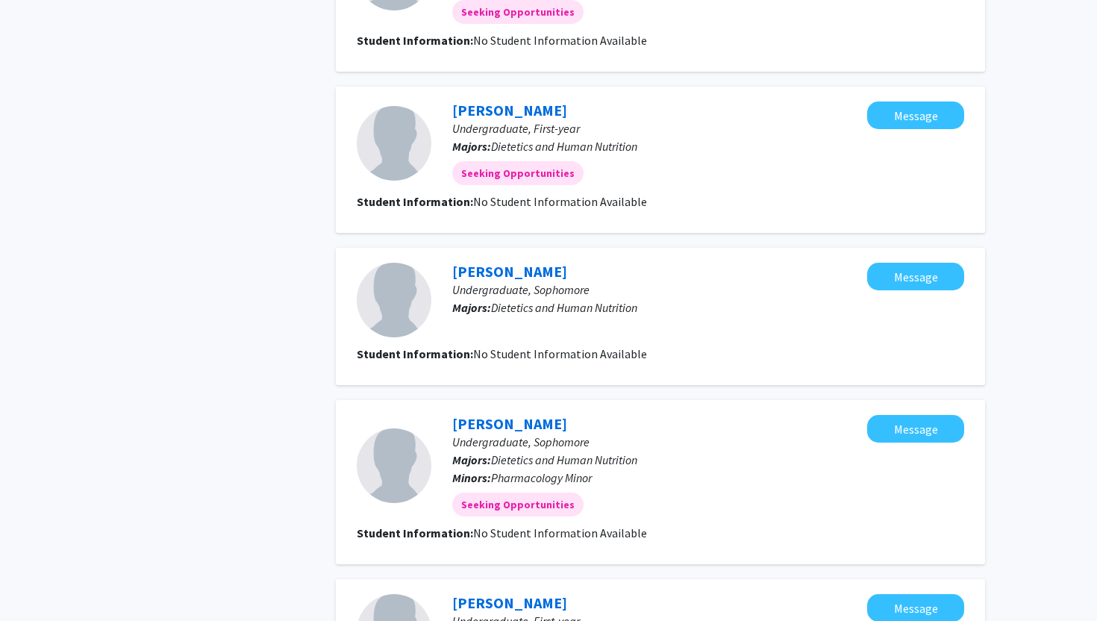
scroll to position [1327, 0]
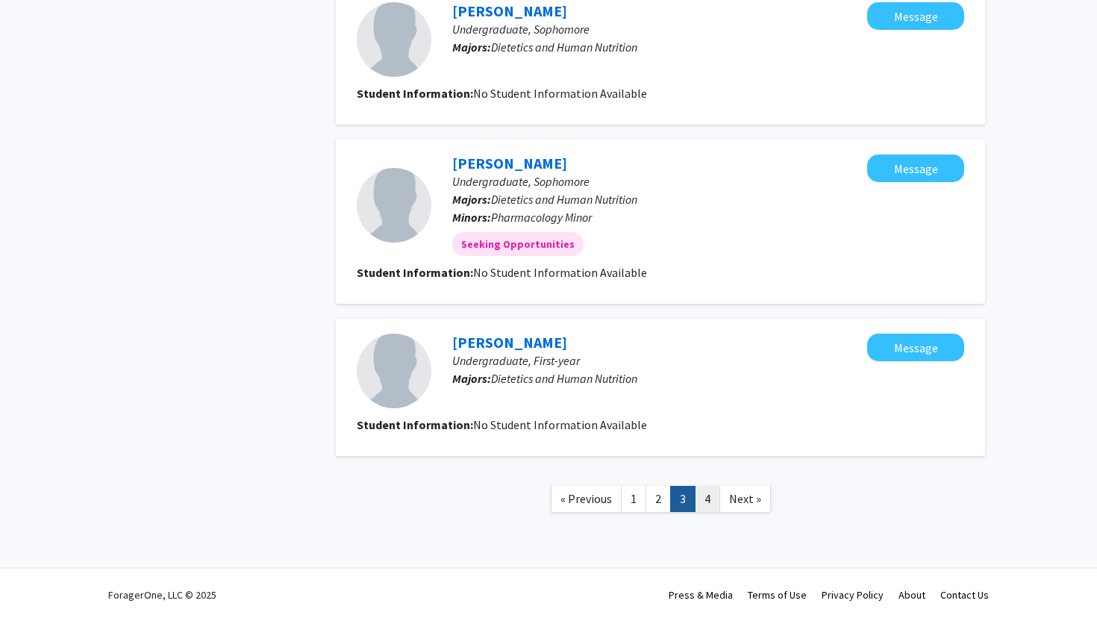
click at [706, 495] on link "4" at bounding box center [707, 499] width 25 height 26
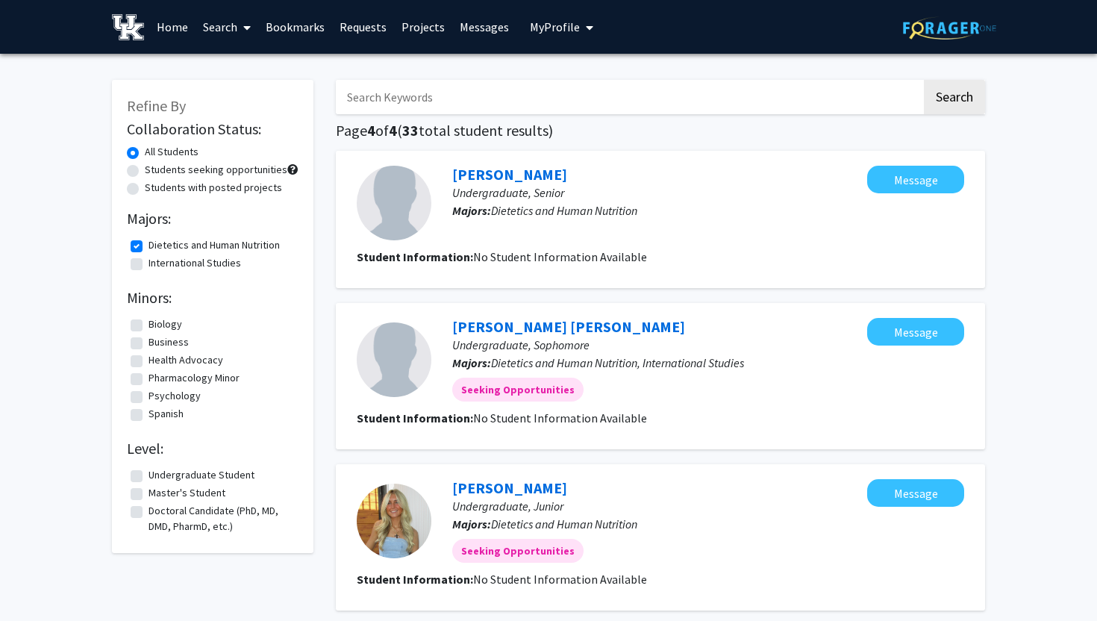
click at [557, 25] on span "My Profile" at bounding box center [555, 26] width 50 height 15
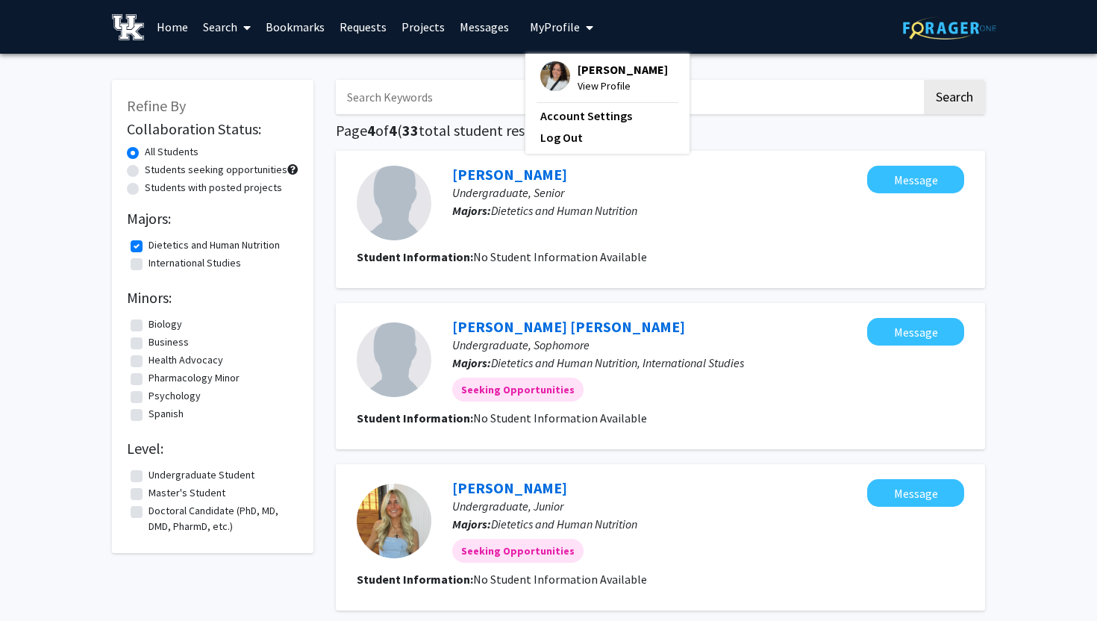
click at [567, 73] on div "Olivia Dixon View Profile" at bounding box center [604, 77] width 128 height 33
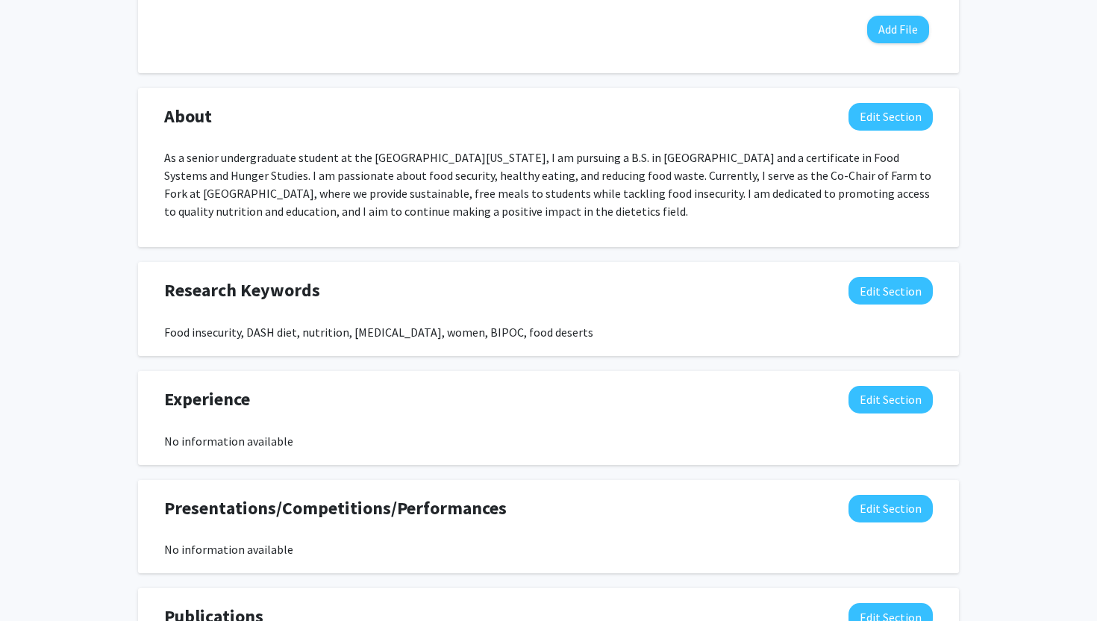
scroll to position [585, 0]
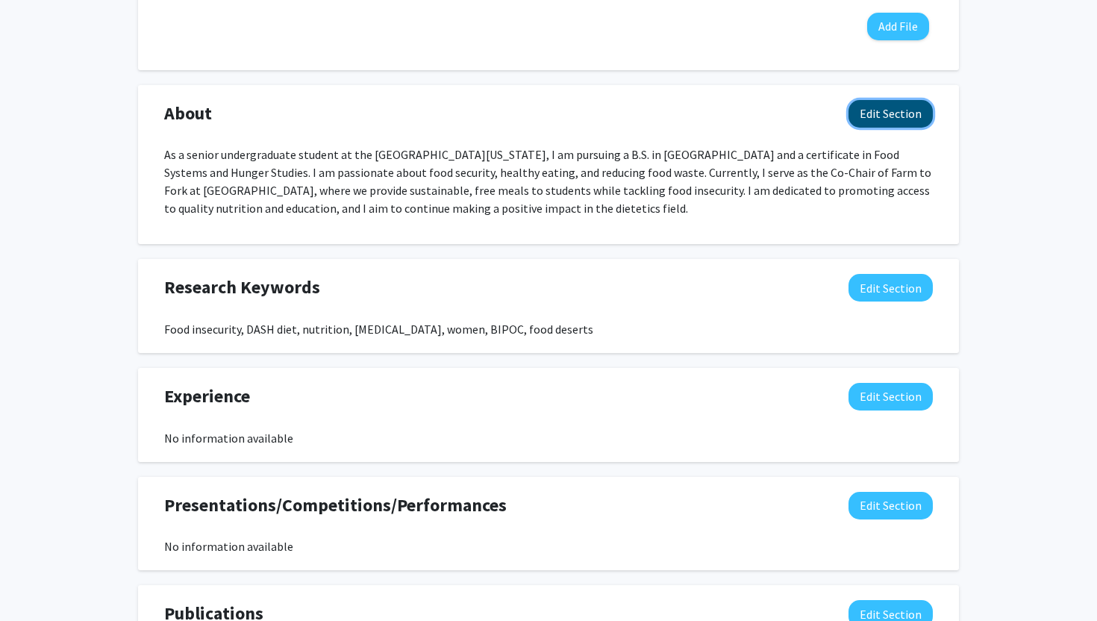
click at [874, 113] on button "Edit Section" at bounding box center [890, 114] width 84 height 28
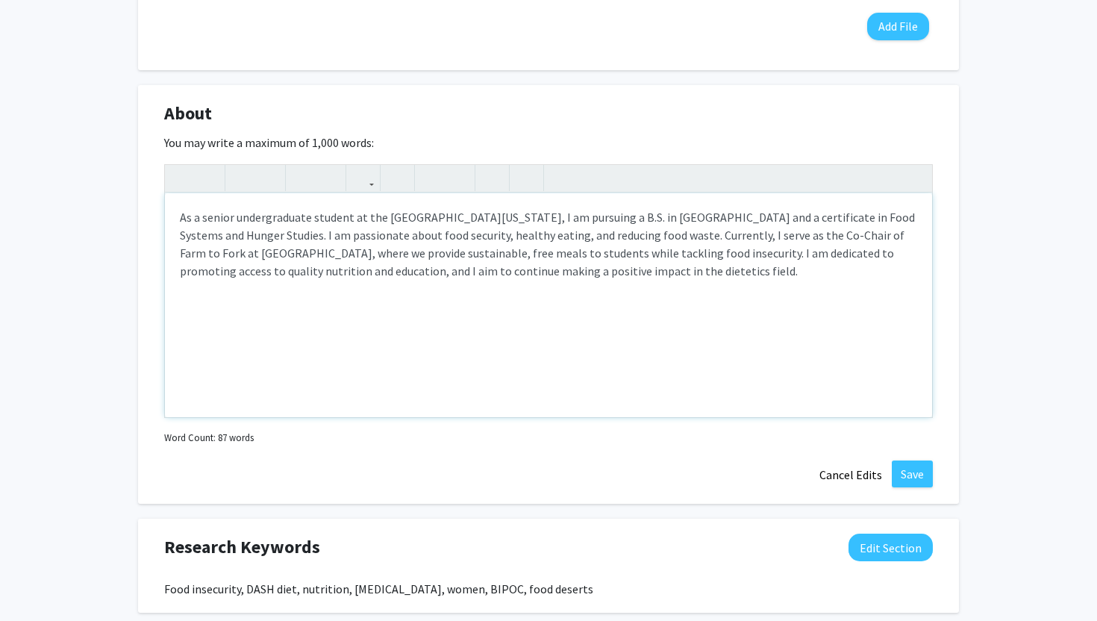
click at [222, 236] on p "As a senior undergraduate student at the University of Kentucky, I am pursuing …" at bounding box center [548, 244] width 737 height 72
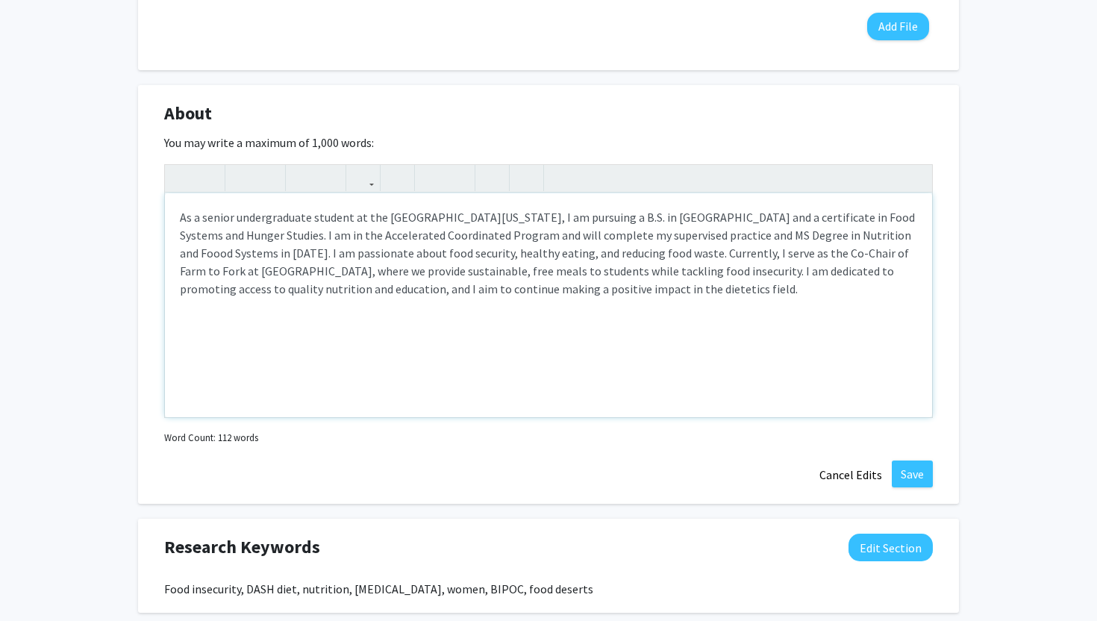
click at [826, 238] on p "As a senior undergraduate student at the University of Kentucky, I am pursuing …" at bounding box center [548, 253] width 737 height 90
type textarea "<p>As a senior undergraduate student at the University of Kentucky, I am pursui…"
click at [927, 480] on button "Save" at bounding box center [911, 473] width 41 height 27
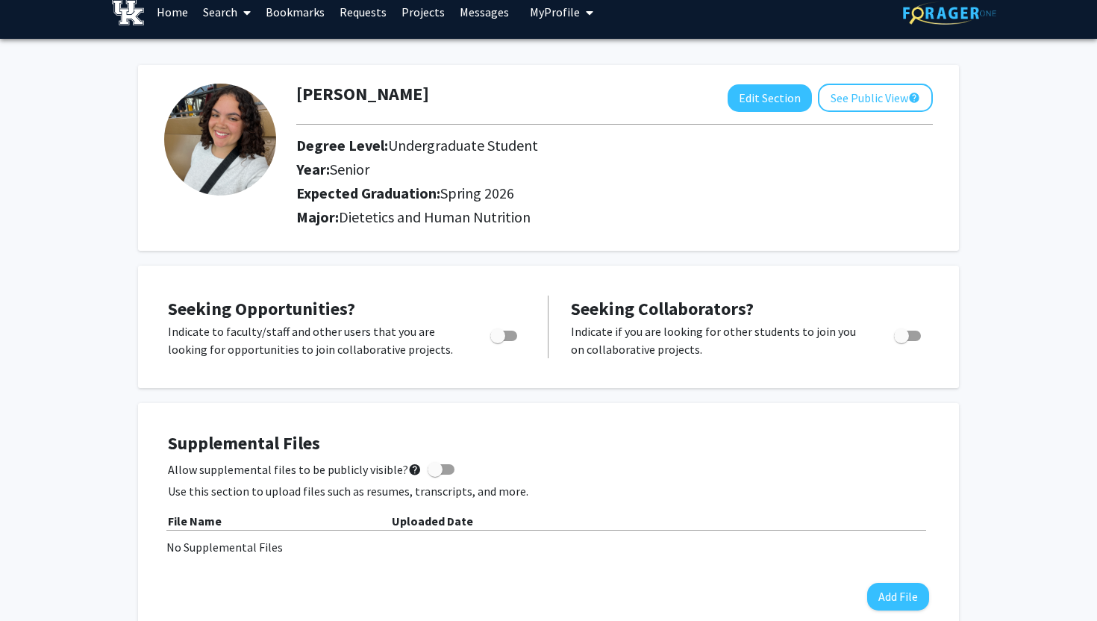
scroll to position [0, 0]
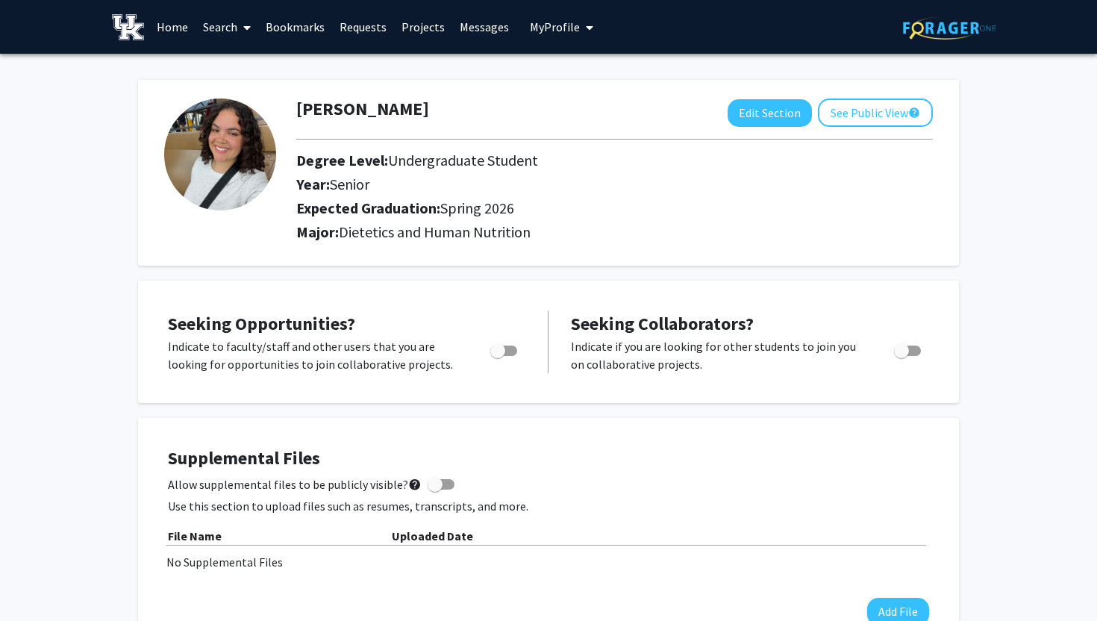
click at [858, 127] on div at bounding box center [614, 139] width 659 height 25
click at [858, 119] on button "See Public View help" at bounding box center [875, 112] width 115 height 28
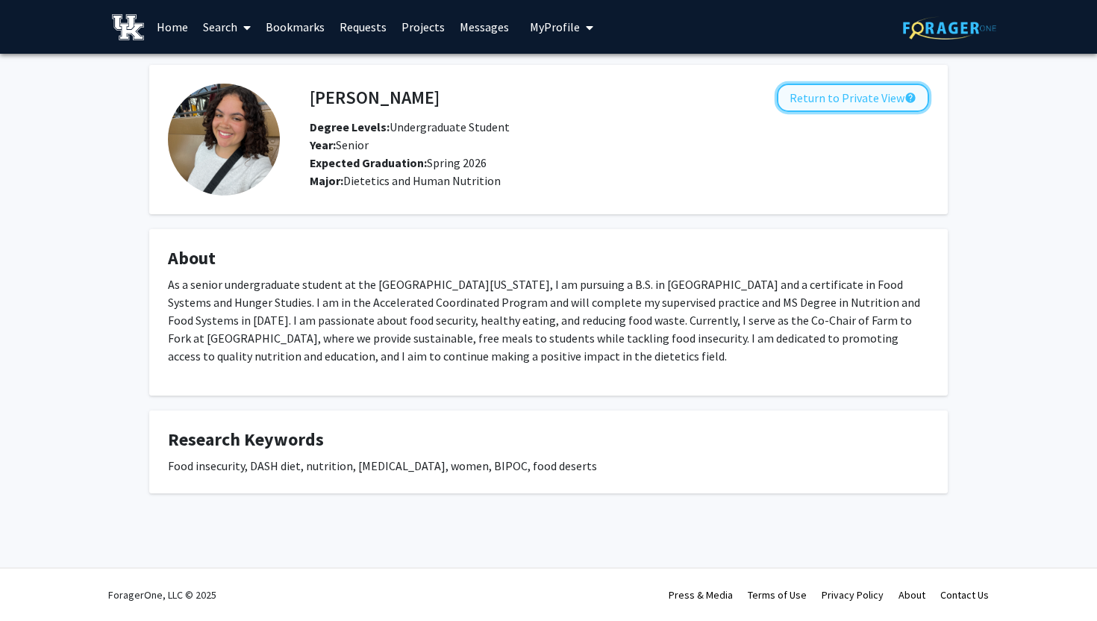
click at [856, 102] on button "Return to Private View help" at bounding box center [853, 98] width 152 height 28
